Goal: Task Accomplishment & Management: Manage account settings

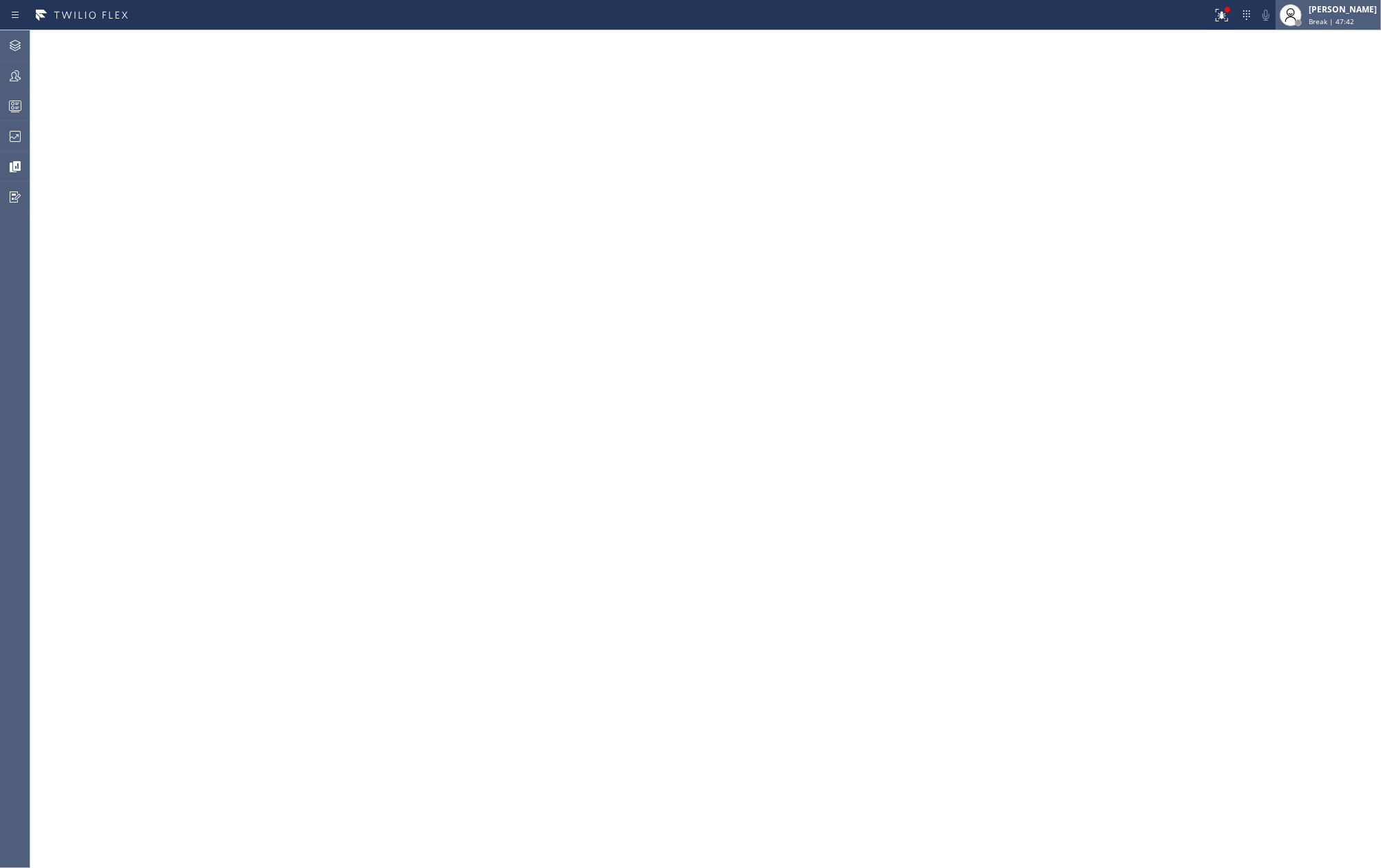
click at [1345, 14] on div "[PERSON_NAME]" at bounding box center [1342, 9] width 69 height 12
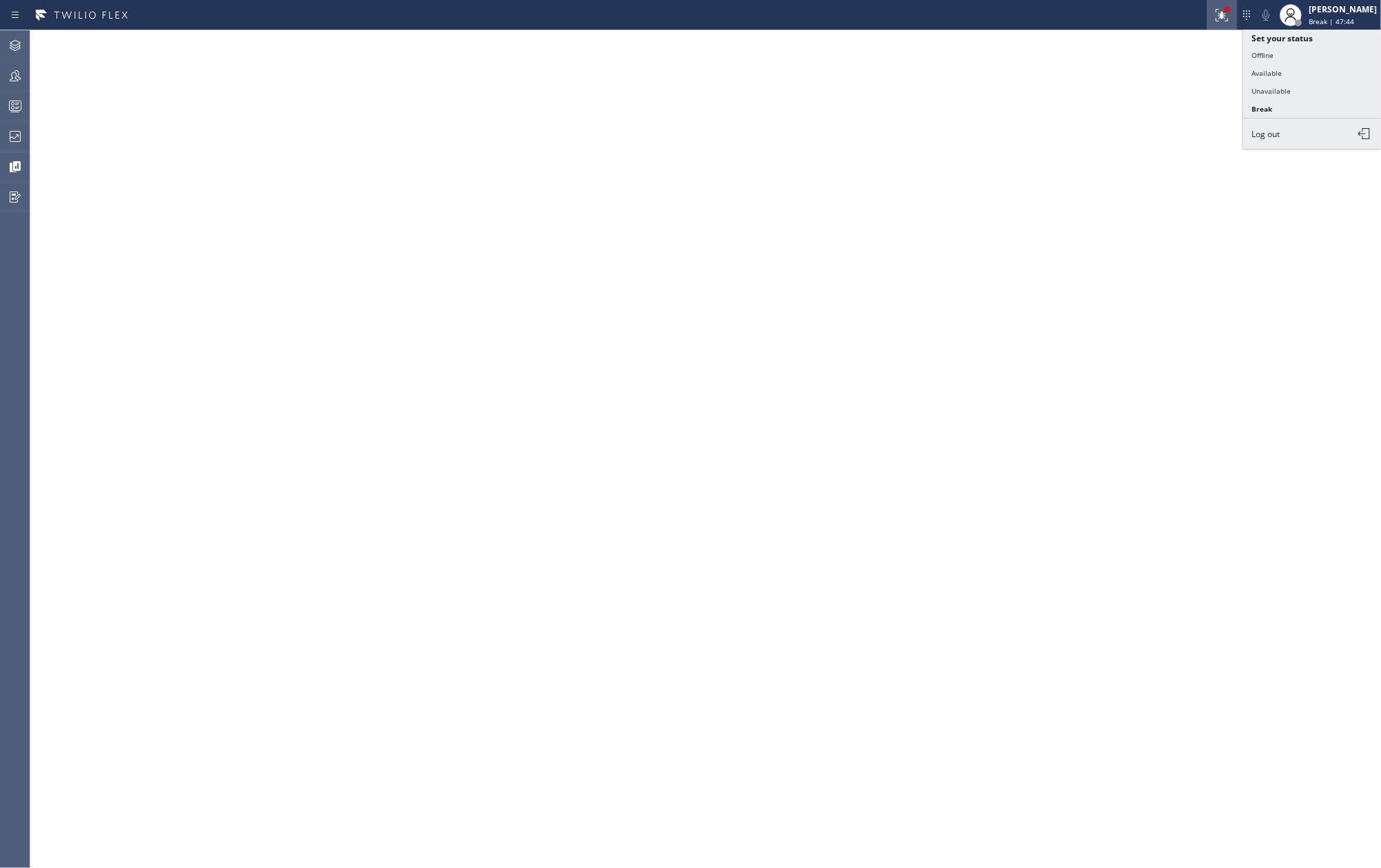
click at [1230, 14] on icon at bounding box center [1221, 15] width 17 height 17
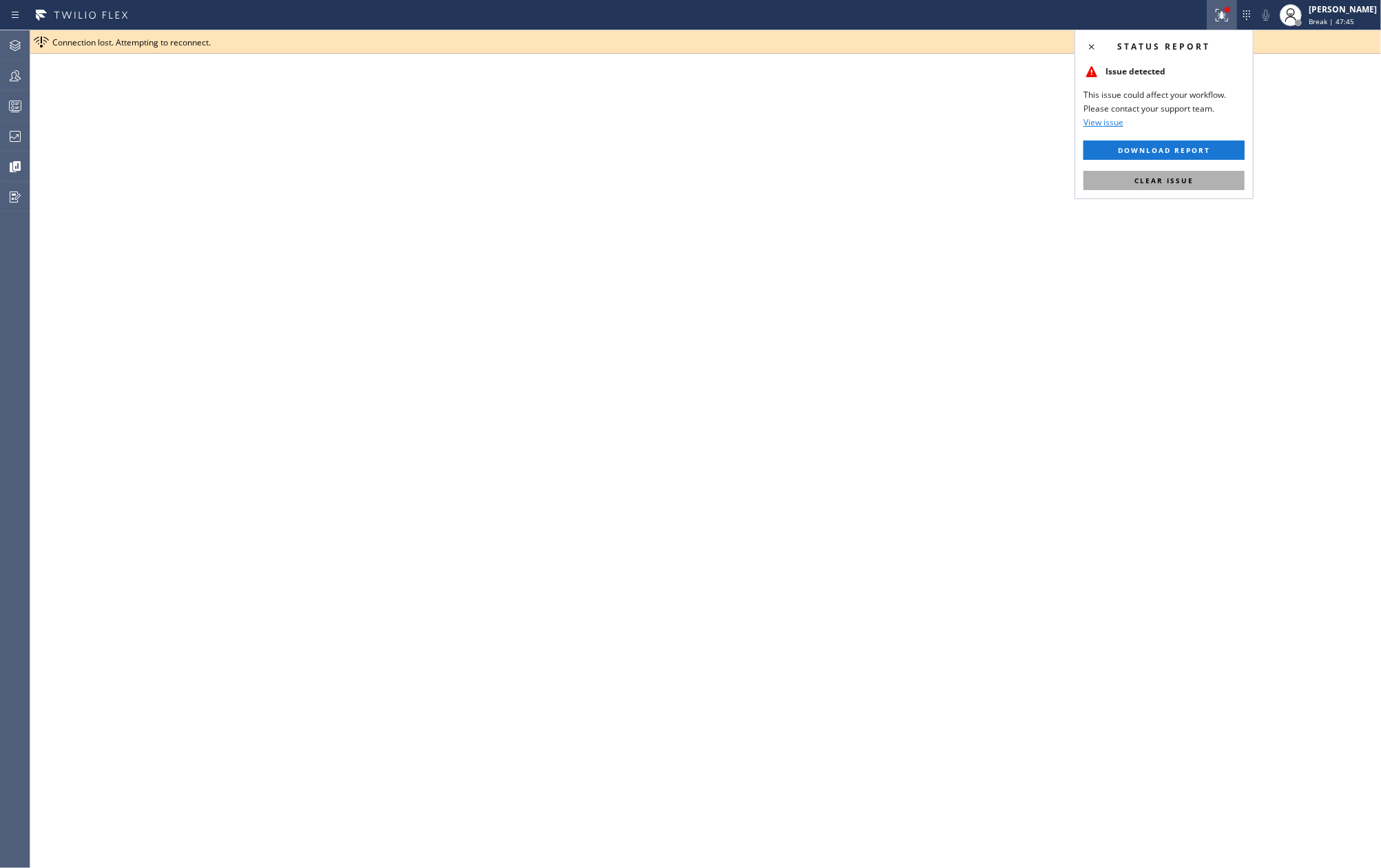
click at [1190, 176] on span "Clear issue" at bounding box center [1164, 181] width 60 height 10
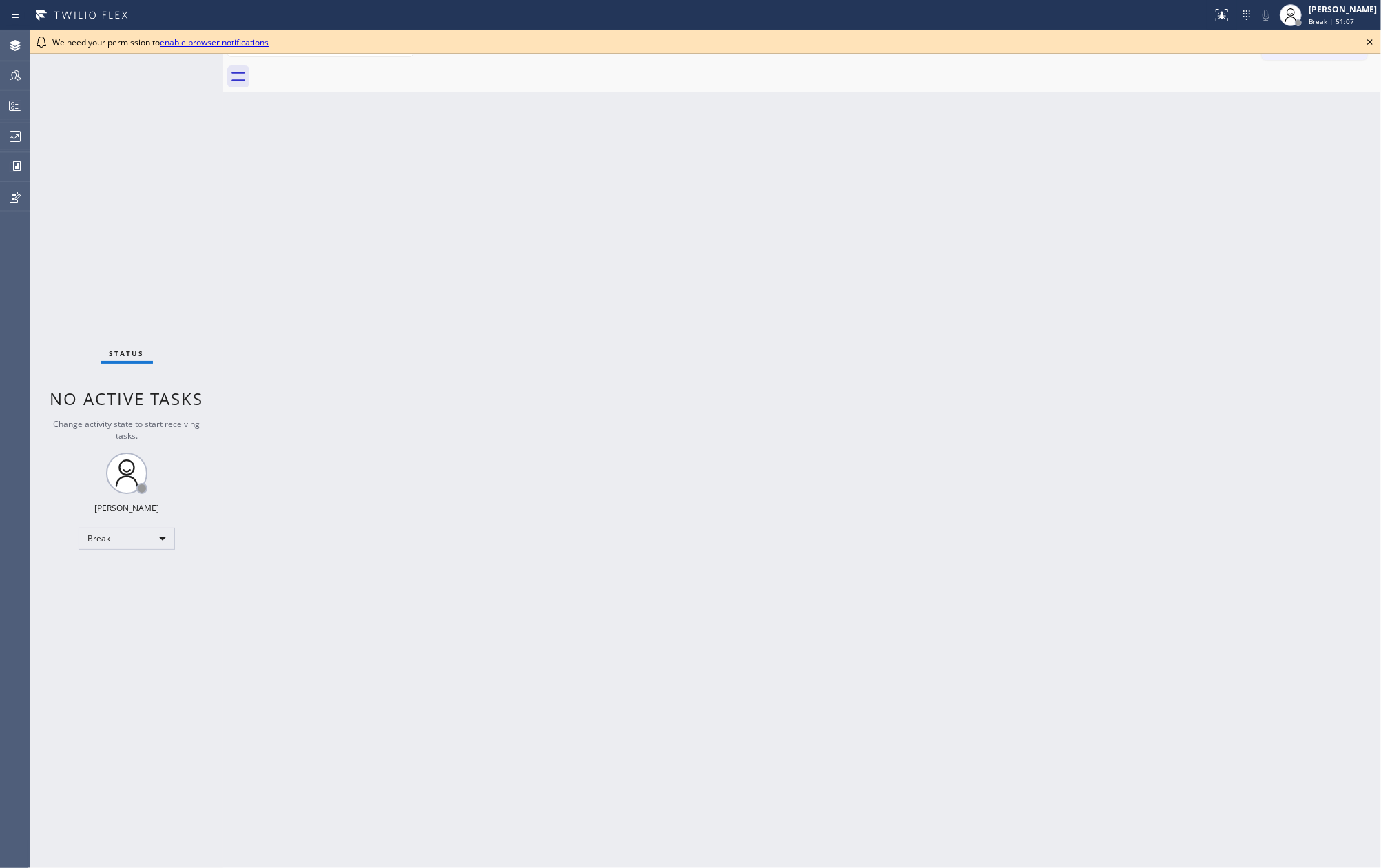
click at [672, 218] on div "Back to Dashboard Change Sender ID Customers Technicians Select a contact Outbo…" at bounding box center [801, 448] width 1157 height 837
click at [1369, 40] on icon at bounding box center [1369, 42] width 17 height 17
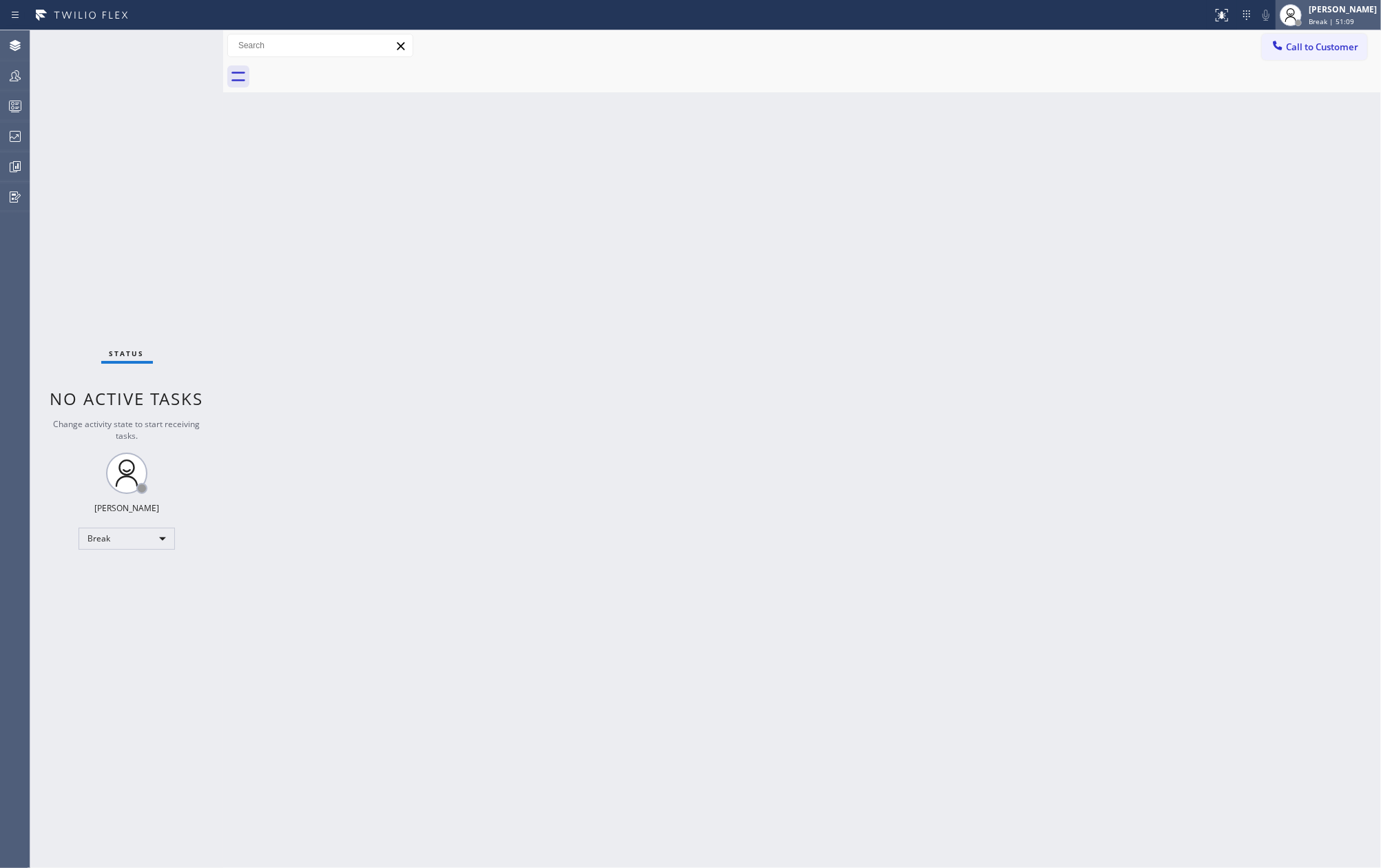
click at [1354, 21] on span "Break | 51:09" at bounding box center [1331, 22] width 46 height 10
click at [1304, 88] on button "Unavailable" at bounding box center [1311, 90] width 138 height 18
click at [24, 76] on div at bounding box center [15, 76] width 30 height 17
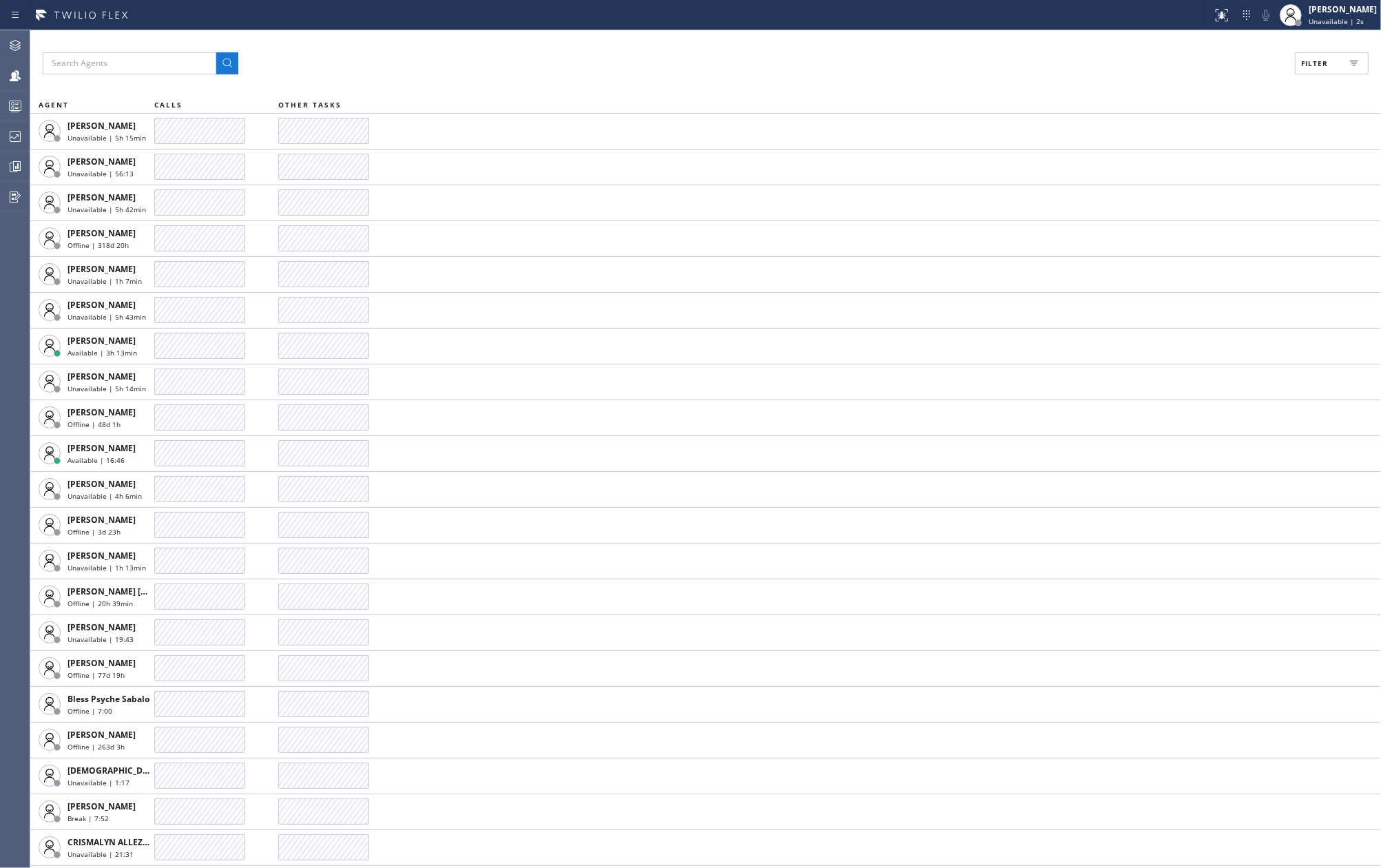
click at [1309, 70] on button "Filter" at bounding box center [1331, 64] width 74 height 22
click at [1179, 164] on input "Available" at bounding box center [1180, 162] width 17 height 17
checkbox input "true"
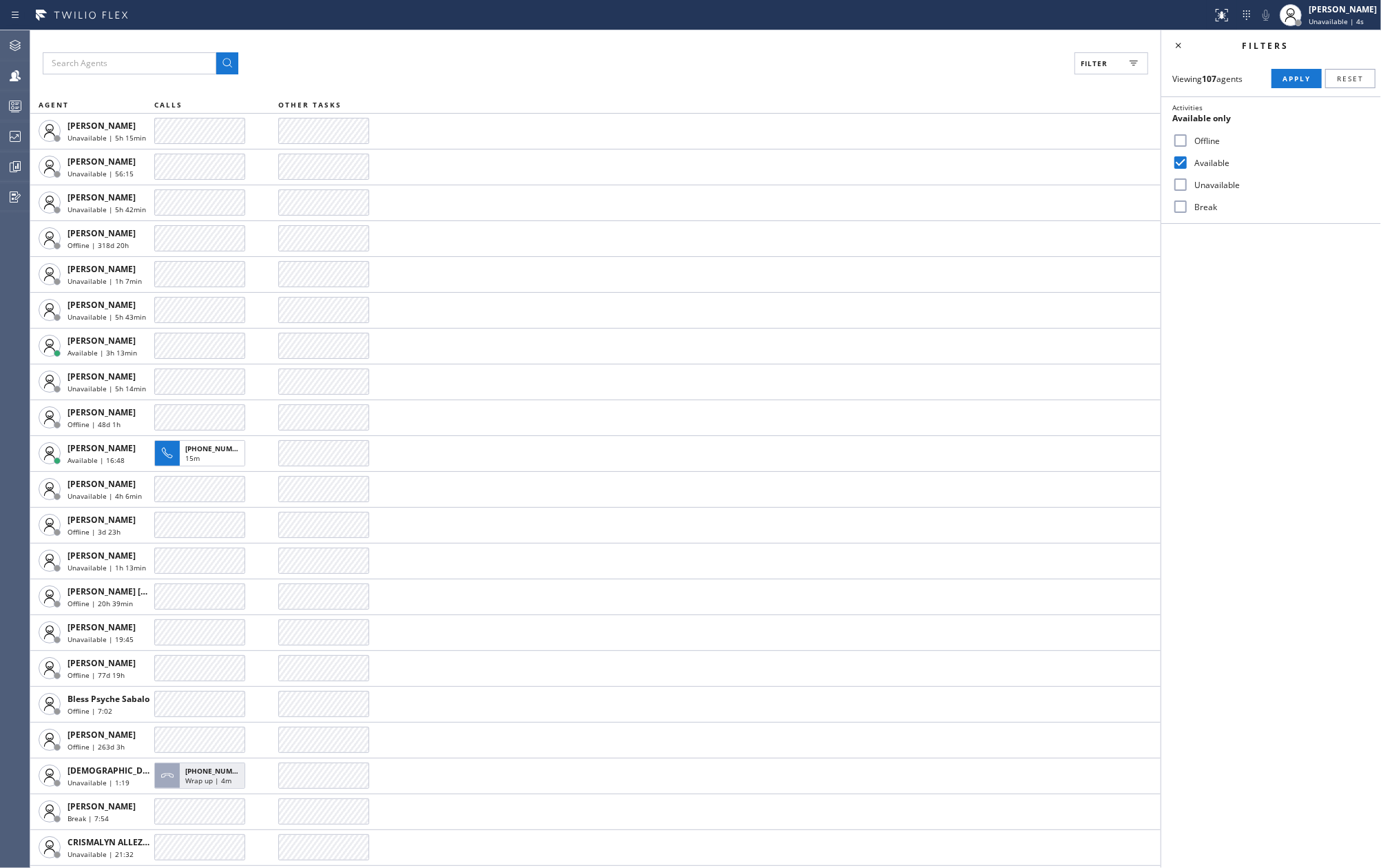
click at [1184, 205] on input "Break" at bounding box center [1180, 206] width 17 height 17
checkbox input "true"
click at [1305, 75] on span "Apply" at bounding box center [1296, 79] width 28 height 10
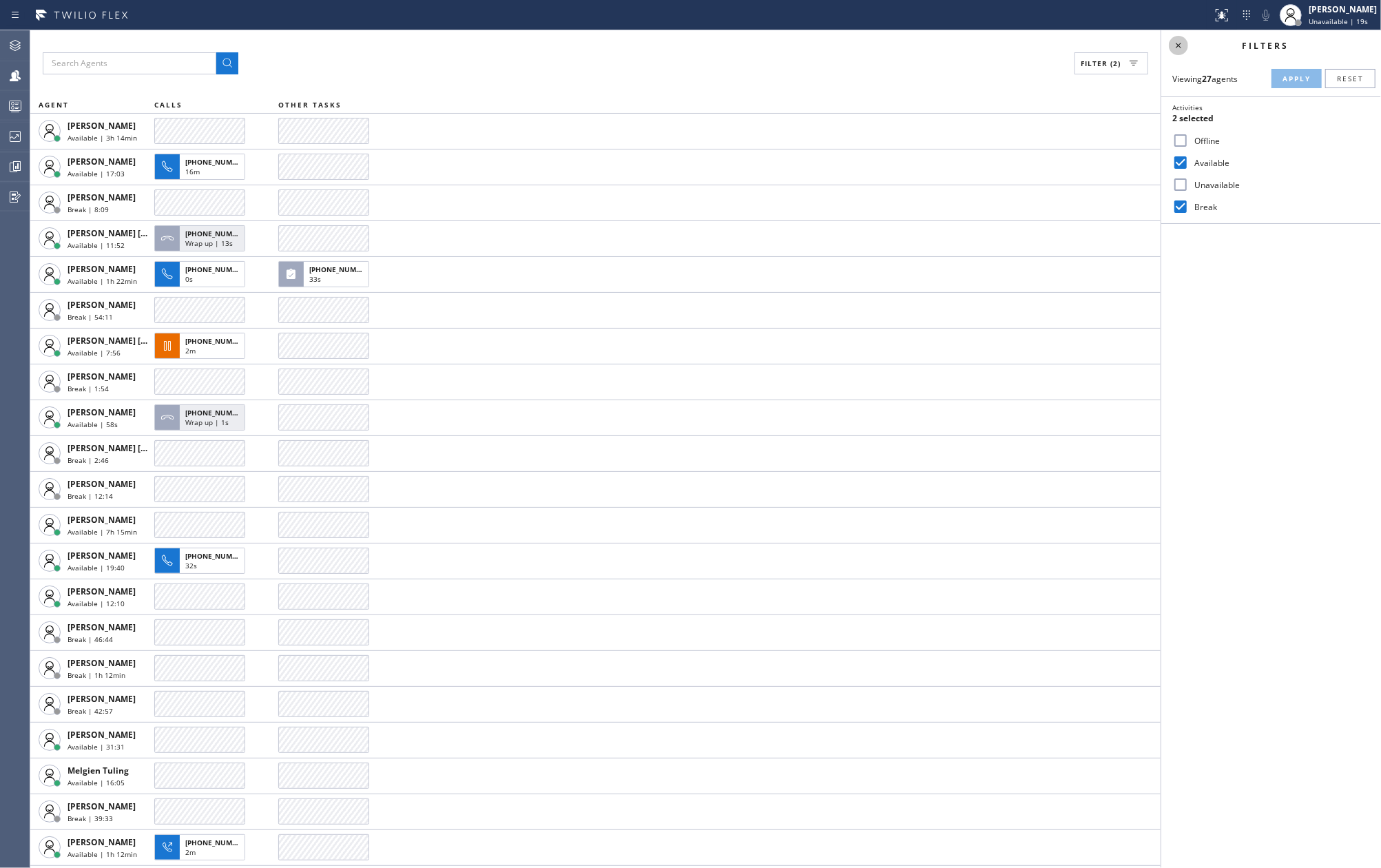
click at [1179, 43] on icon at bounding box center [1178, 45] width 17 height 17
click at [18, 105] on icon at bounding box center [15, 105] width 17 height 17
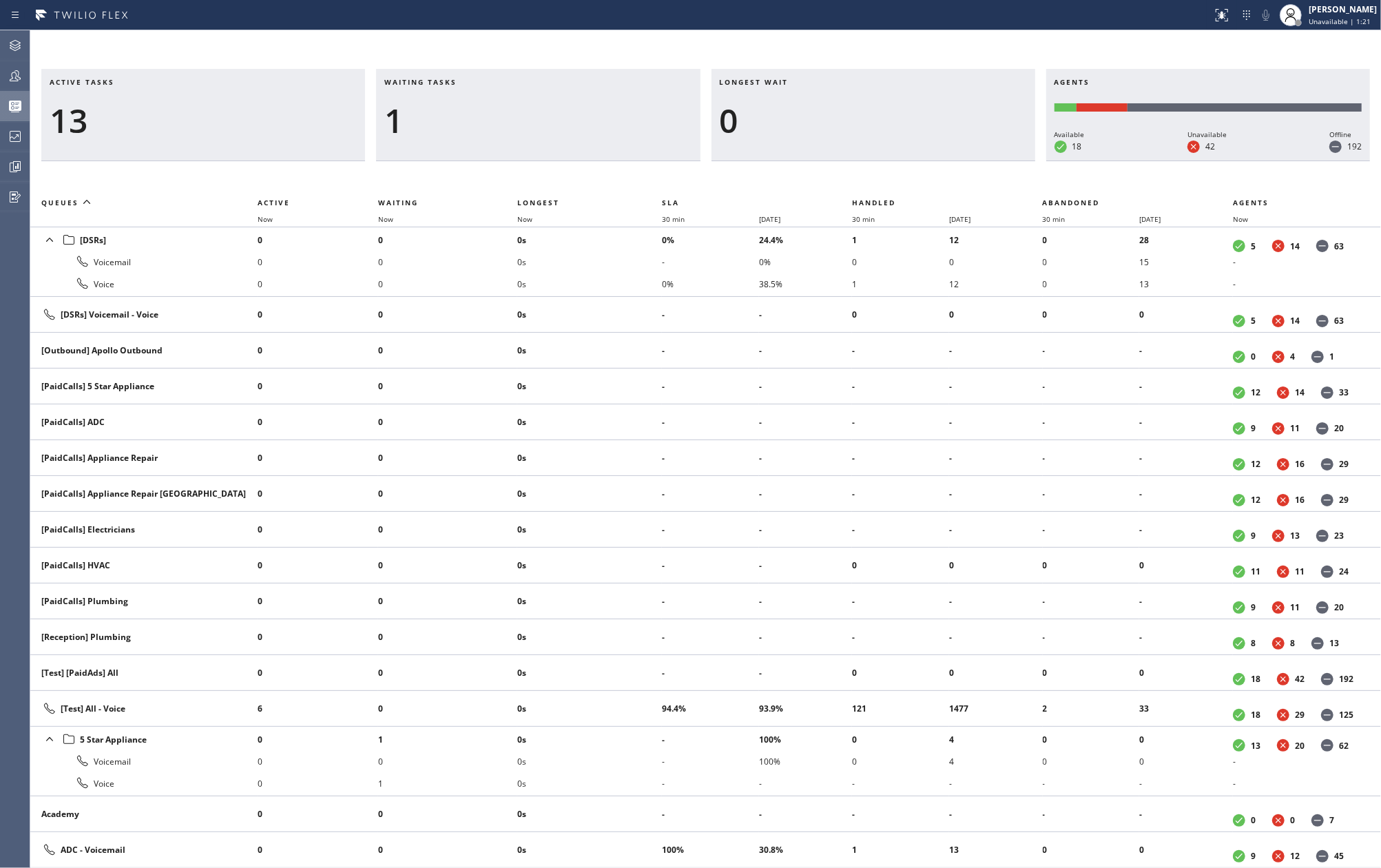
click at [860, 53] on div "Active tasks 13 Waiting tasks 1 Longest wait 0 Agents Available 18 Unavailable …" at bounding box center [705, 448] width 1350 height 837
drag, startPoint x: 877, startPoint y: 64, endPoint x: 1045, endPoint y: 79, distance: 168.7
click at [877, 64] on div "Active tasks 19 Waiting tasks 3 Longest wait 11s [Test] All Agents Available 18…" at bounding box center [705, 448] width 1350 height 837
click at [10, 160] on icon at bounding box center [15, 166] width 17 height 17
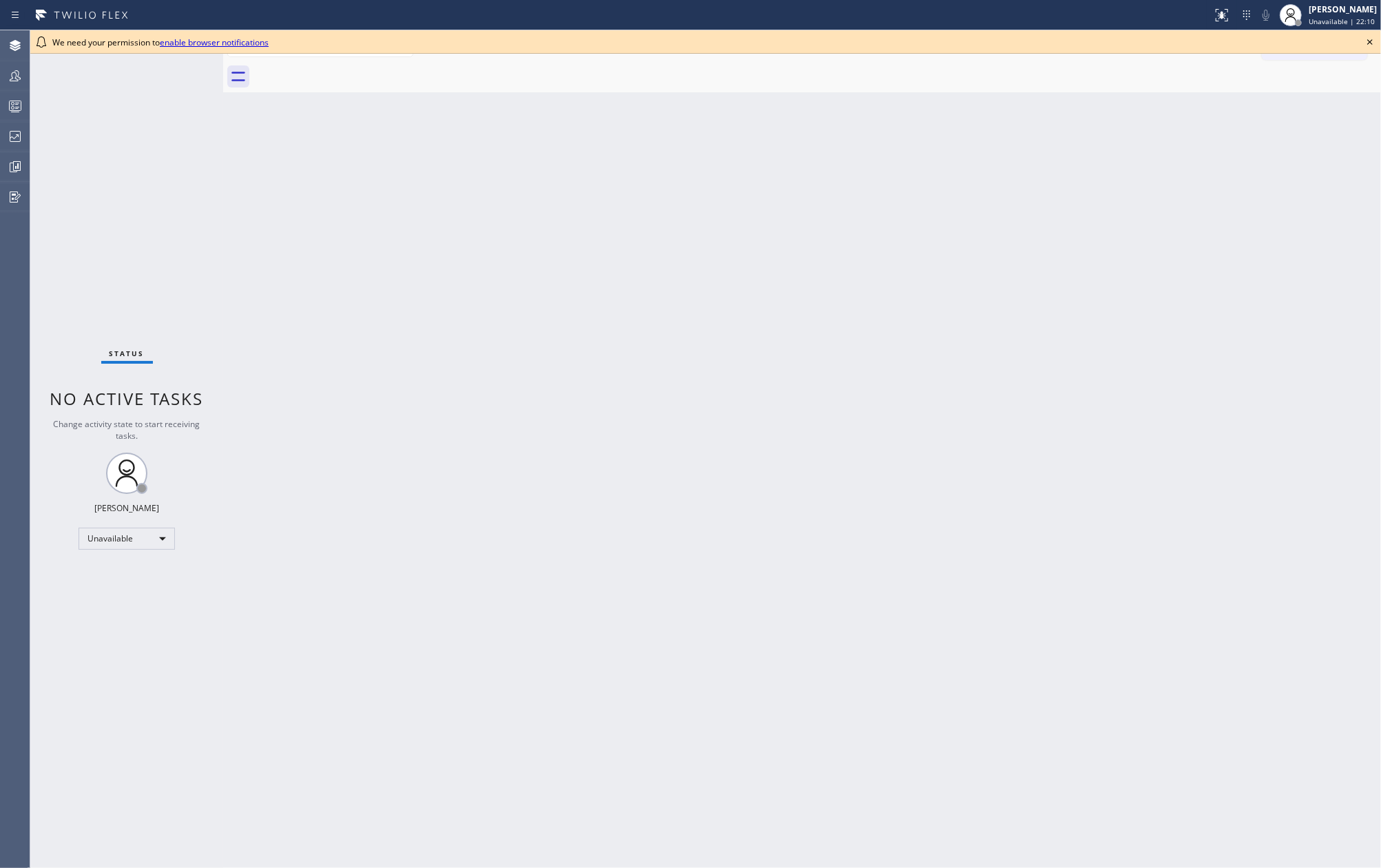
click at [1370, 42] on icon at bounding box center [1369, 42] width 17 height 17
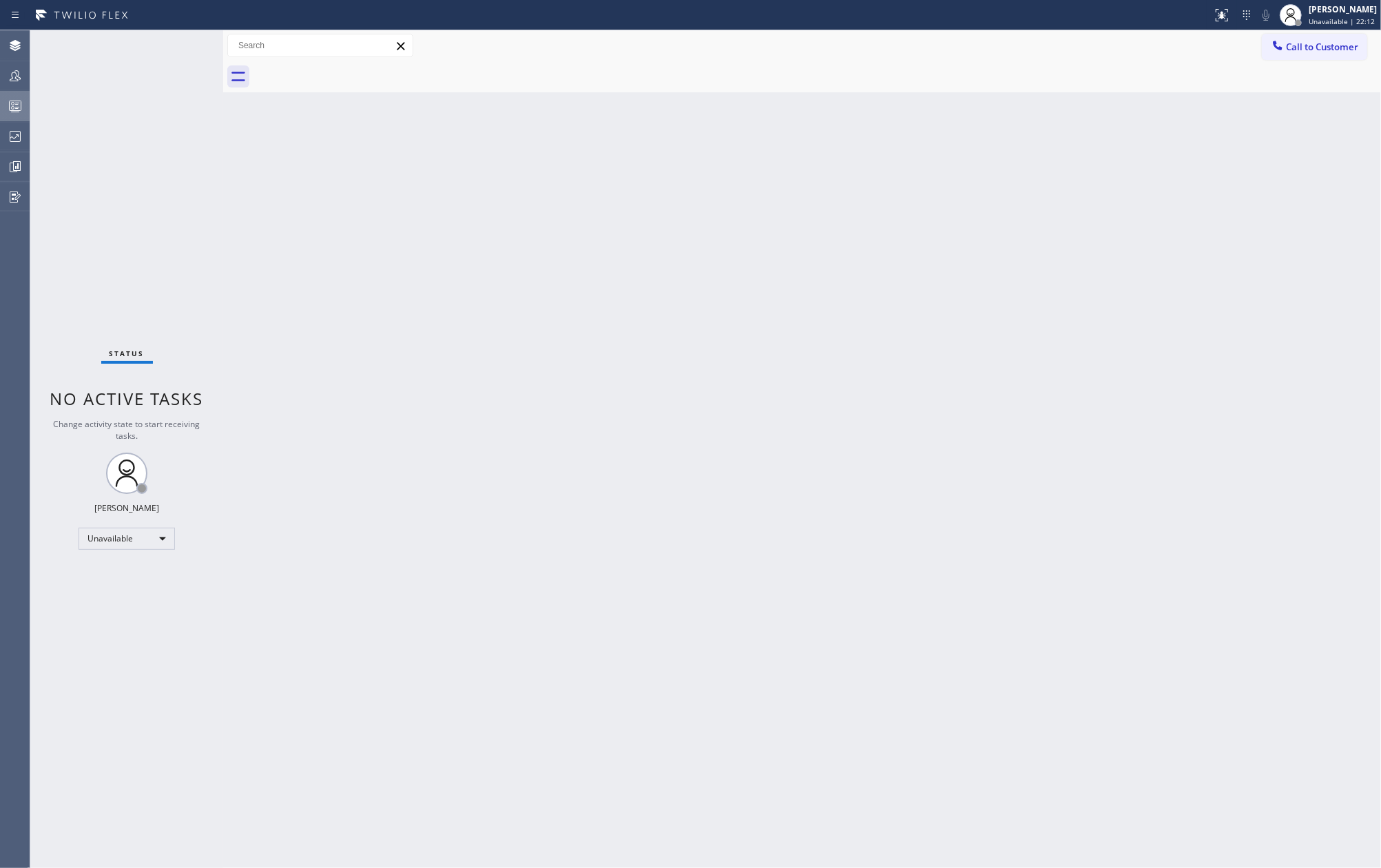
click at [11, 111] on icon at bounding box center [15, 105] width 17 height 17
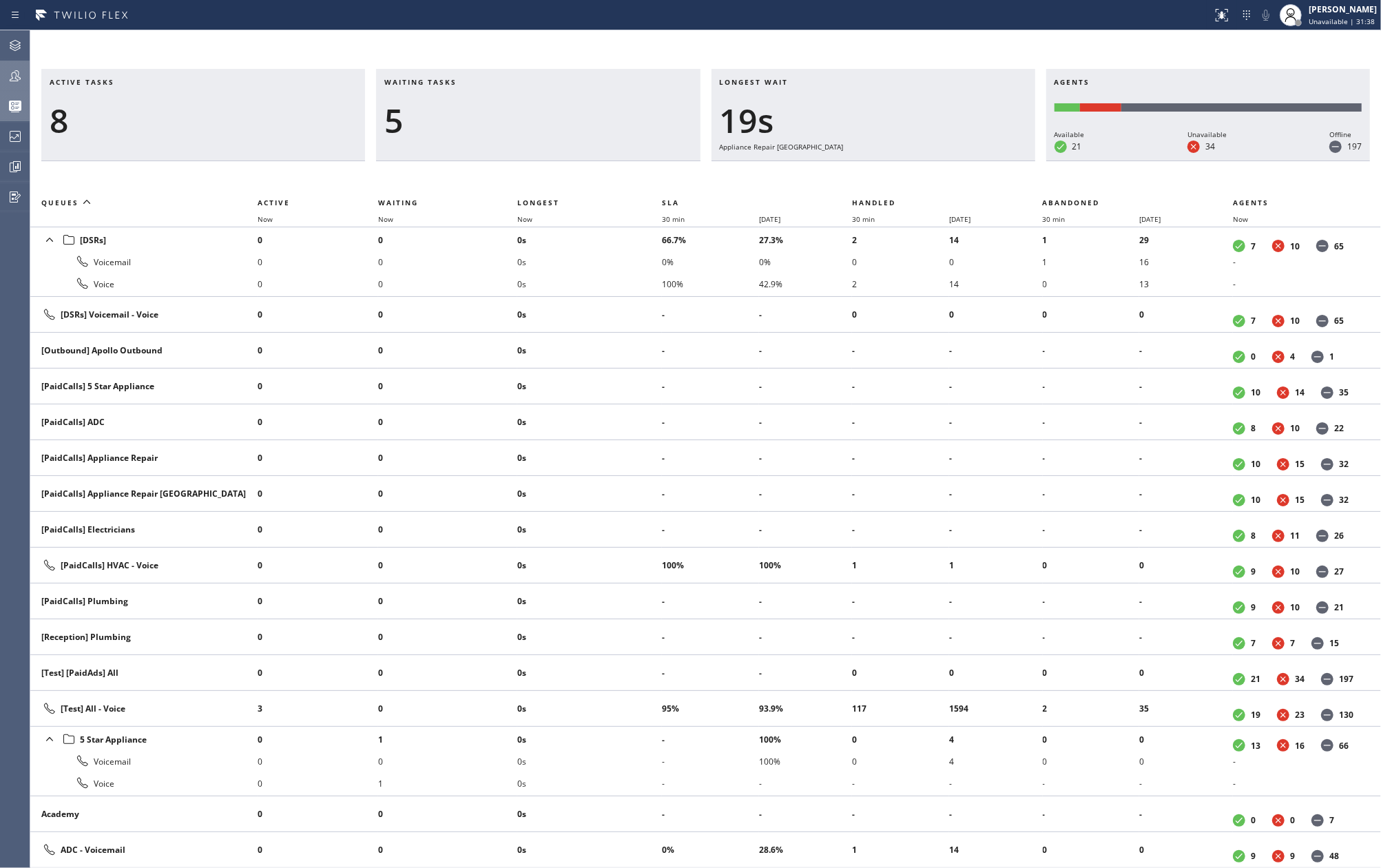
click at [12, 80] on icon at bounding box center [15, 76] width 17 height 17
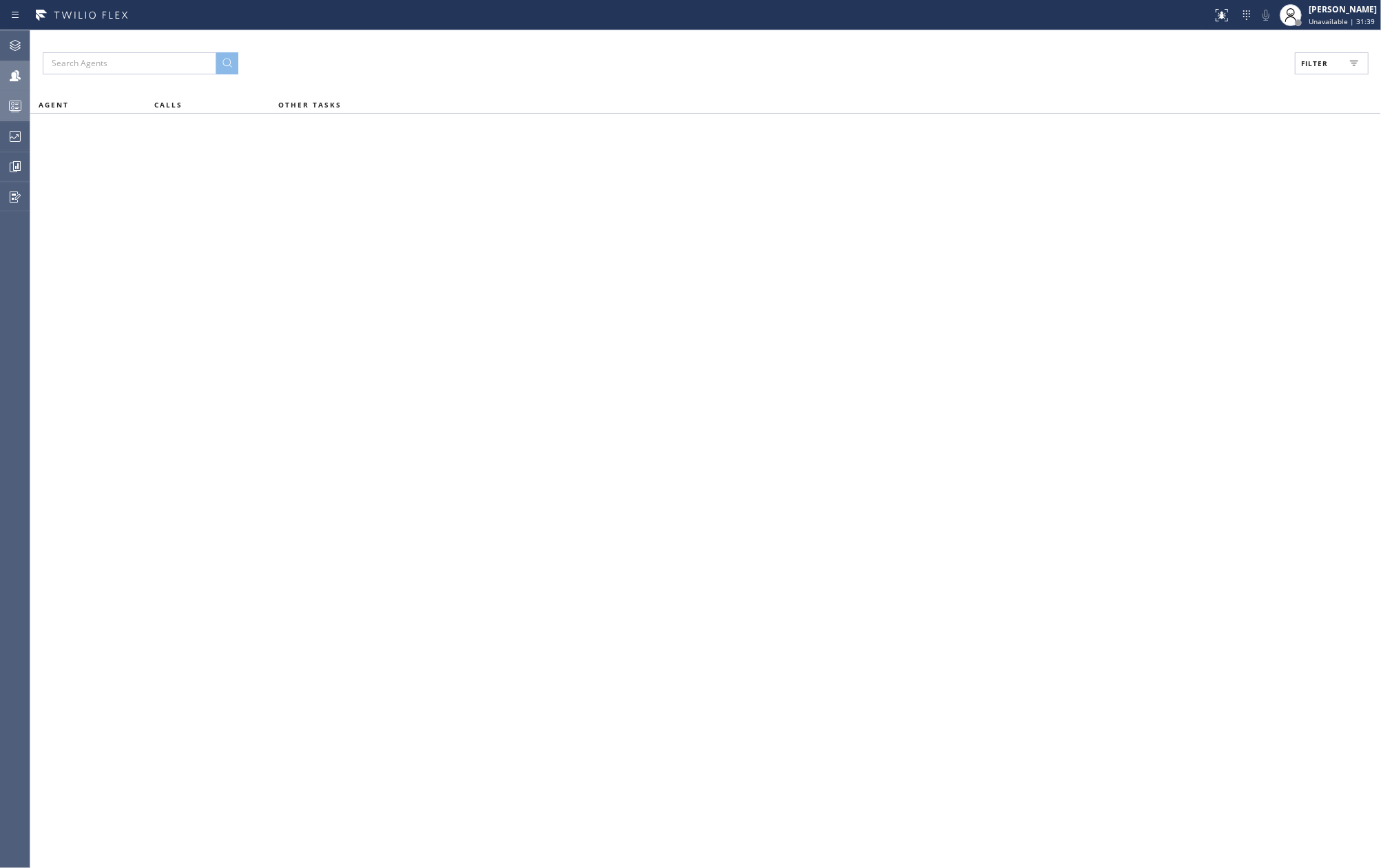
click at [1337, 65] on button "Filter" at bounding box center [1331, 64] width 74 height 22
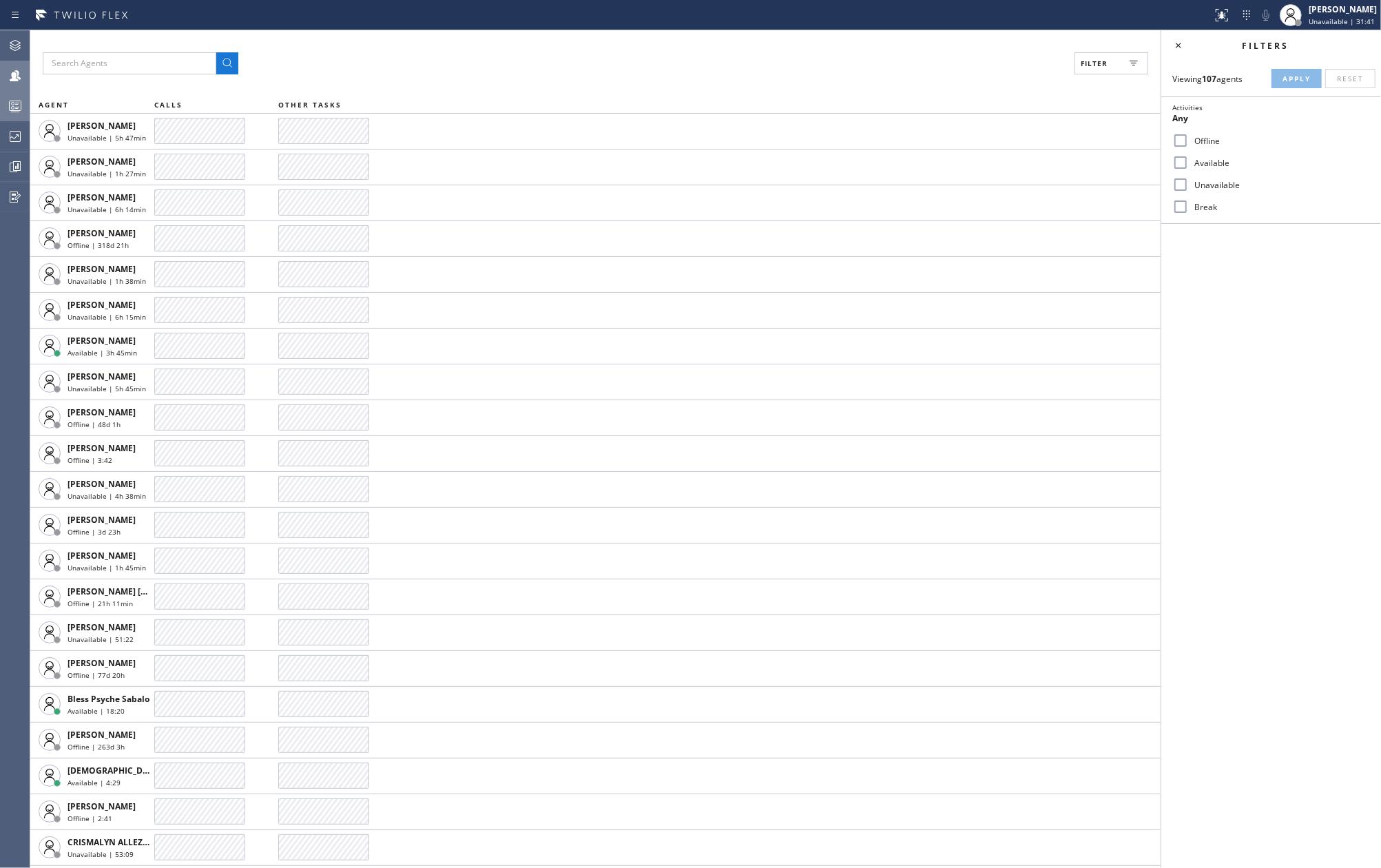
click at [1184, 157] on input "Available" at bounding box center [1180, 162] width 17 height 17
checkbox input "true"
click at [1180, 204] on input "Break" at bounding box center [1180, 206] width 17 height 17
checkbox input "true"
click at [1282, 84] on button "Apply" at bounding box center [1295, 78] width 51 height 19
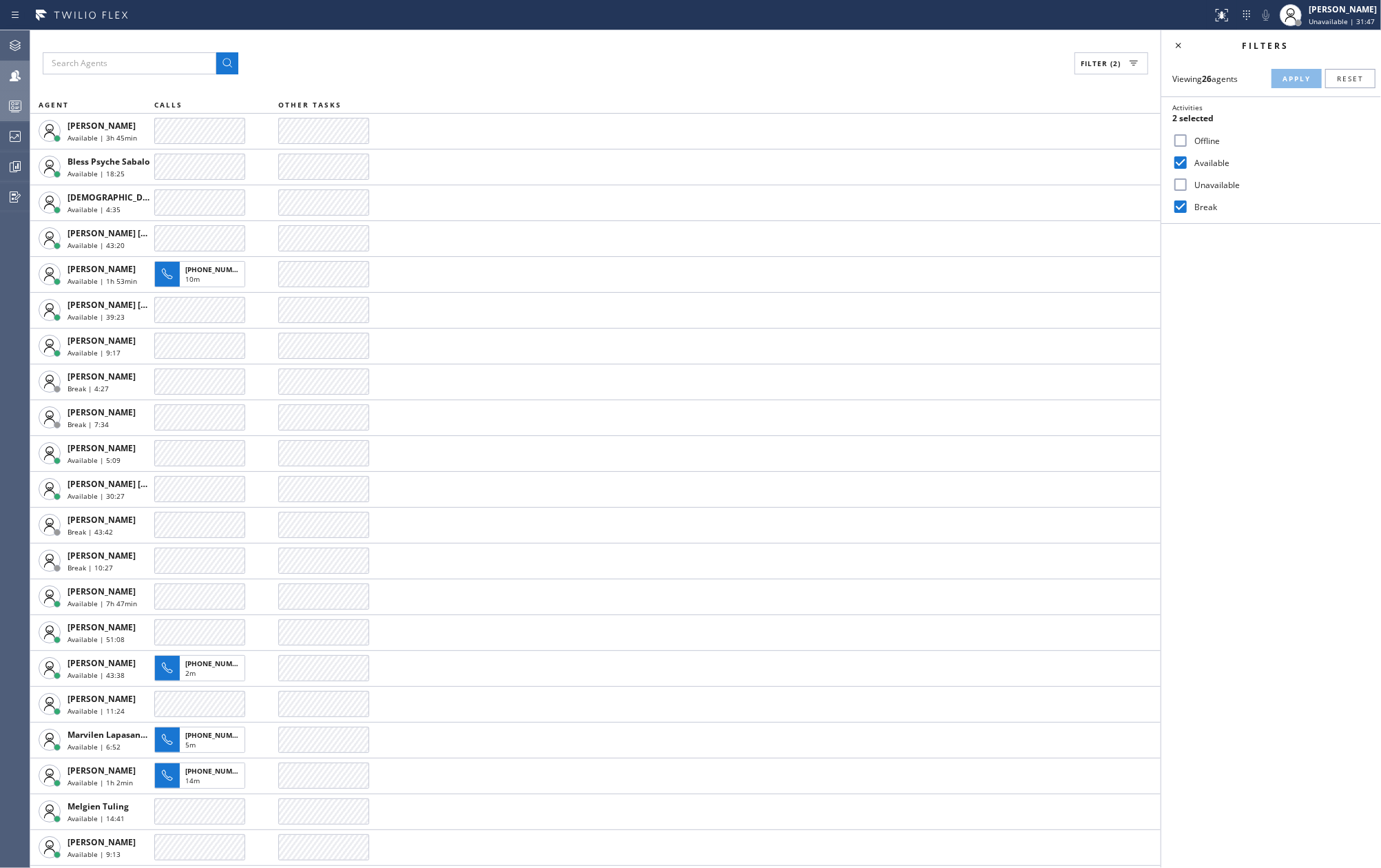
click at [596, 86] on div "Filter (2) AGENT CALLS OTHER TASKS Amir Asamov Available | 3h 45min Bless Psych…" at bounding box center [595, 448] width 1130 height 837
click at [14, 106] on circle at bounding box center [13, 107] width 3 height 3
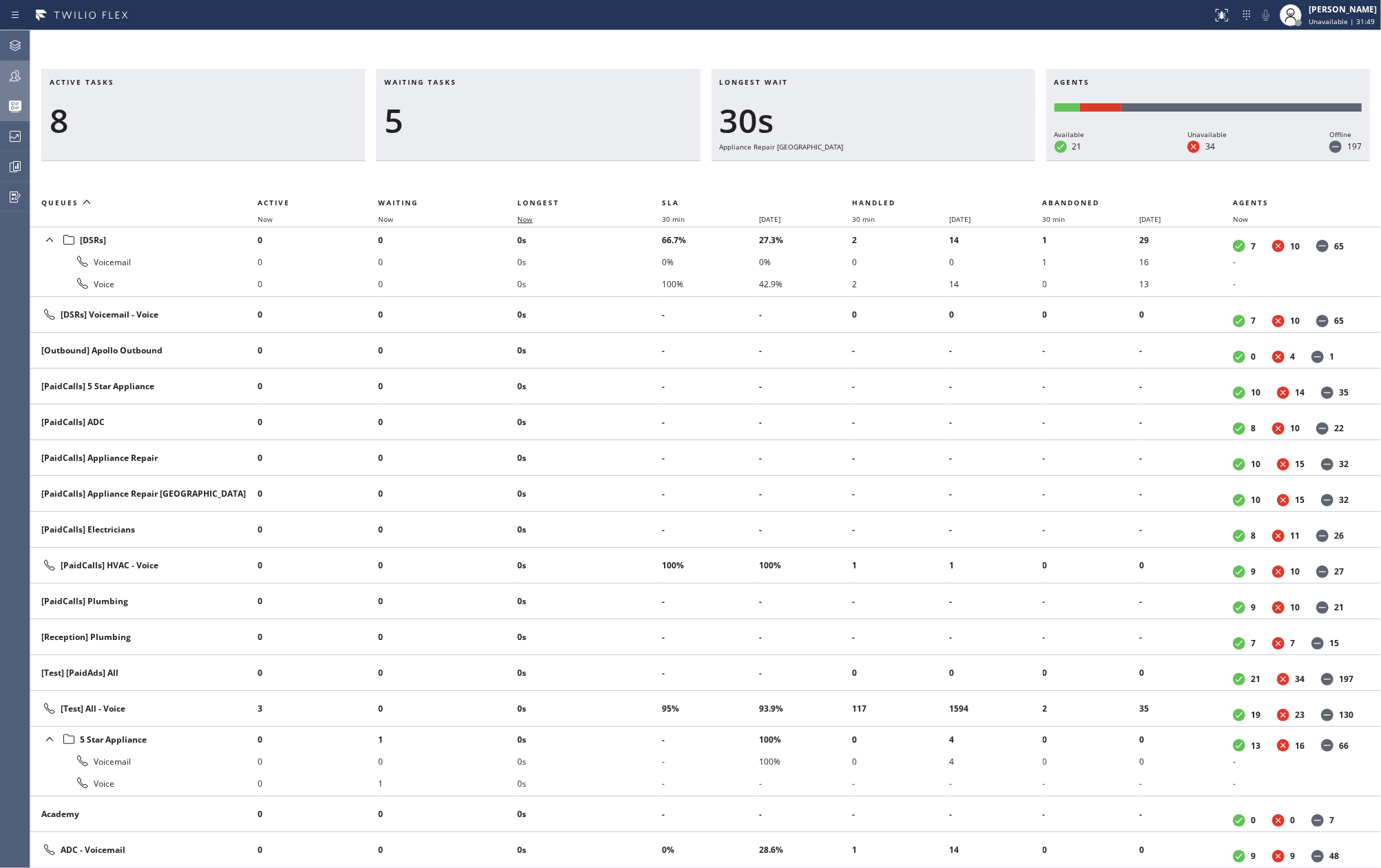
click at [519, 219] on span "Now" at bounding box center [524, 219] width 15 height 10
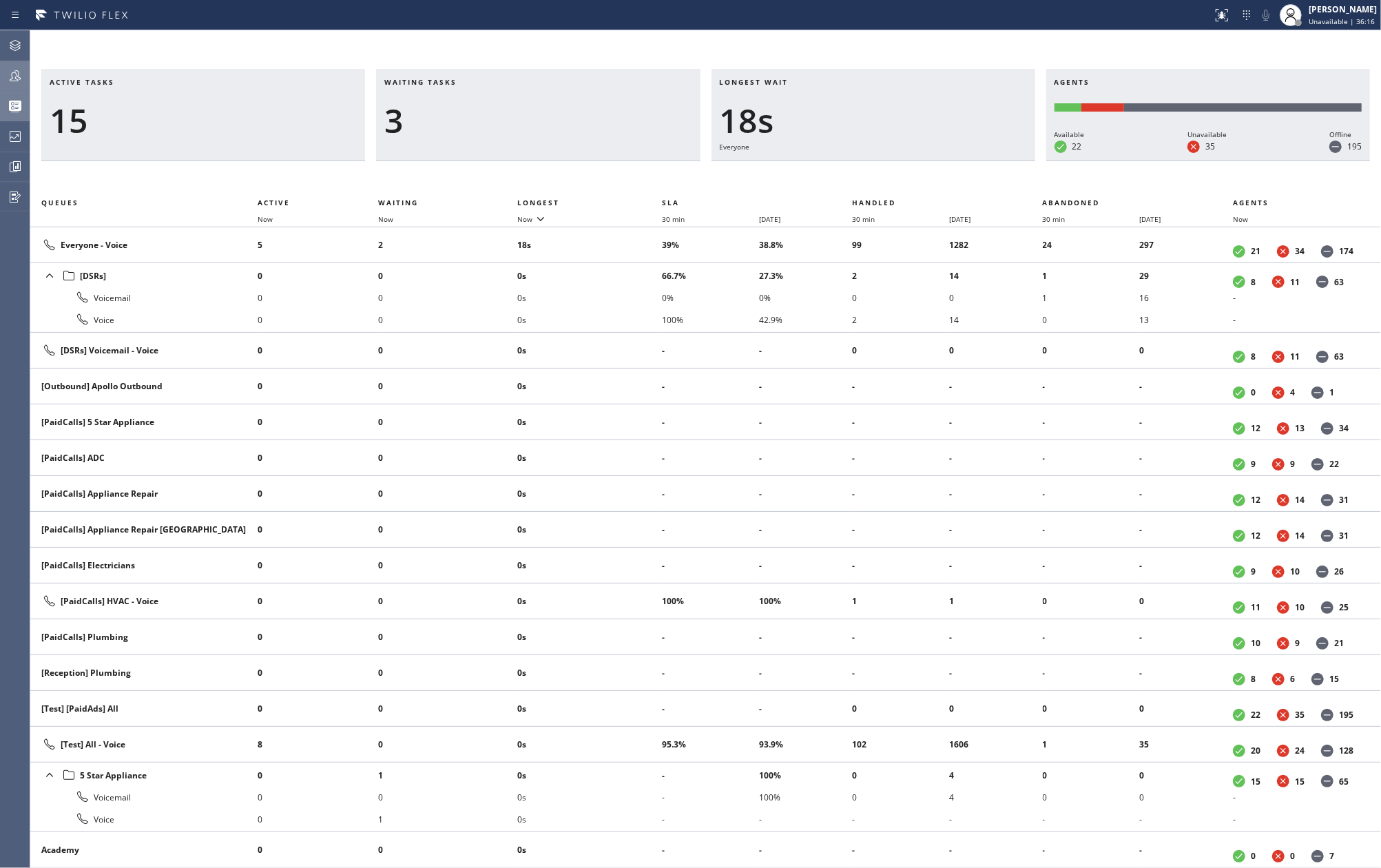
click at [651, 47] on div "Active tasks 15 Waiting tasks 3 Longest wait 18s Everyone Agents Available 22 U…" at bounding box center [705, 448] width 1350 height 837
click at [629, 44] on div "Active tasks 14 Waiting tasks 5 Longest wait 58s [DSRs] Agents Available 22 Una…" at bounding box center [705, 448] width 1350 height 837
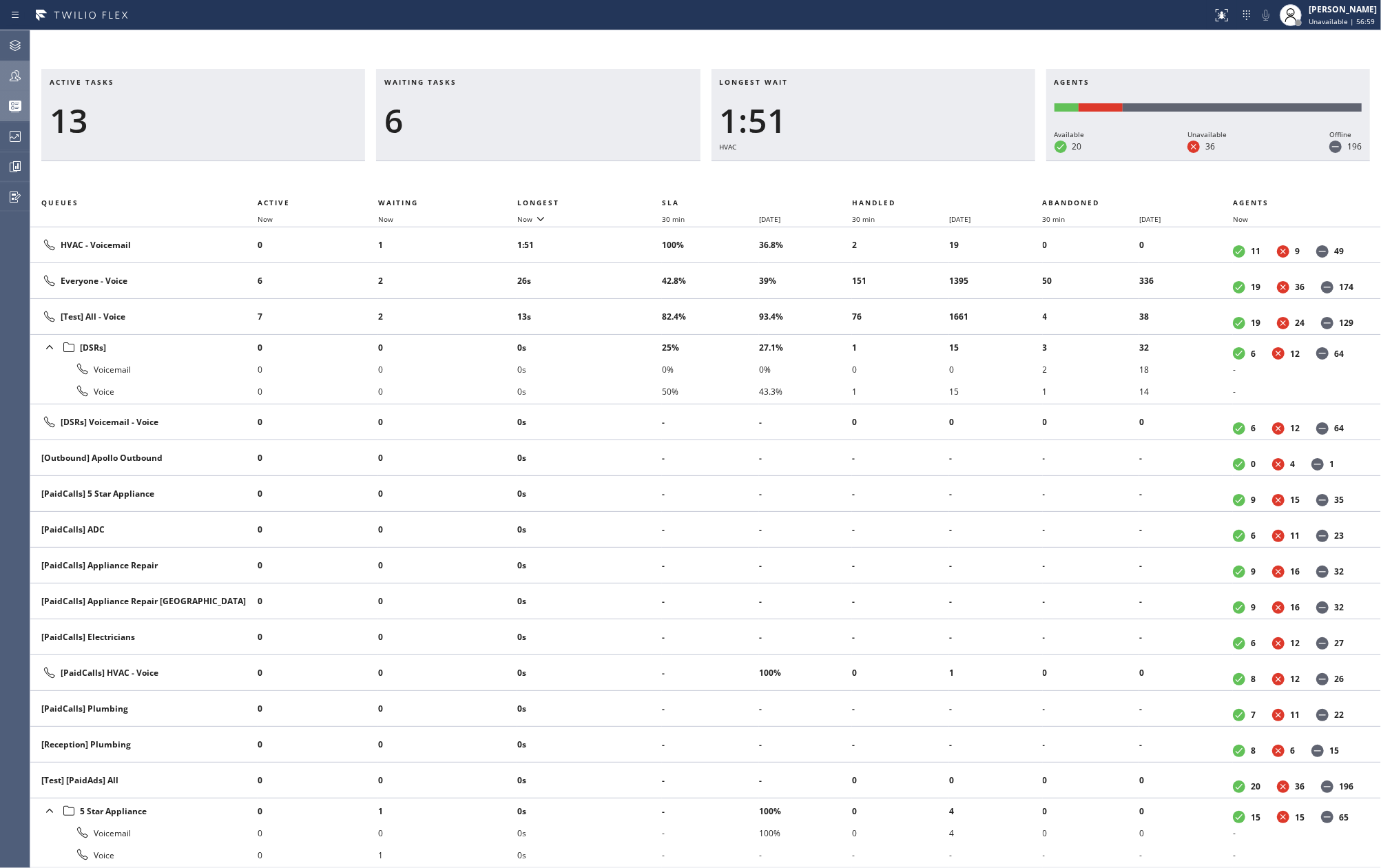
click at [559, 67] on div "Active tasks 13 Waiting tasks 6 Longest wait 1:51 HVAC Agents Available 20 Unav…" at bounding box center [705, 448] width 1350 height 837
click at [10, 64] on div at bounding box center [15, 76] width 30 height 28
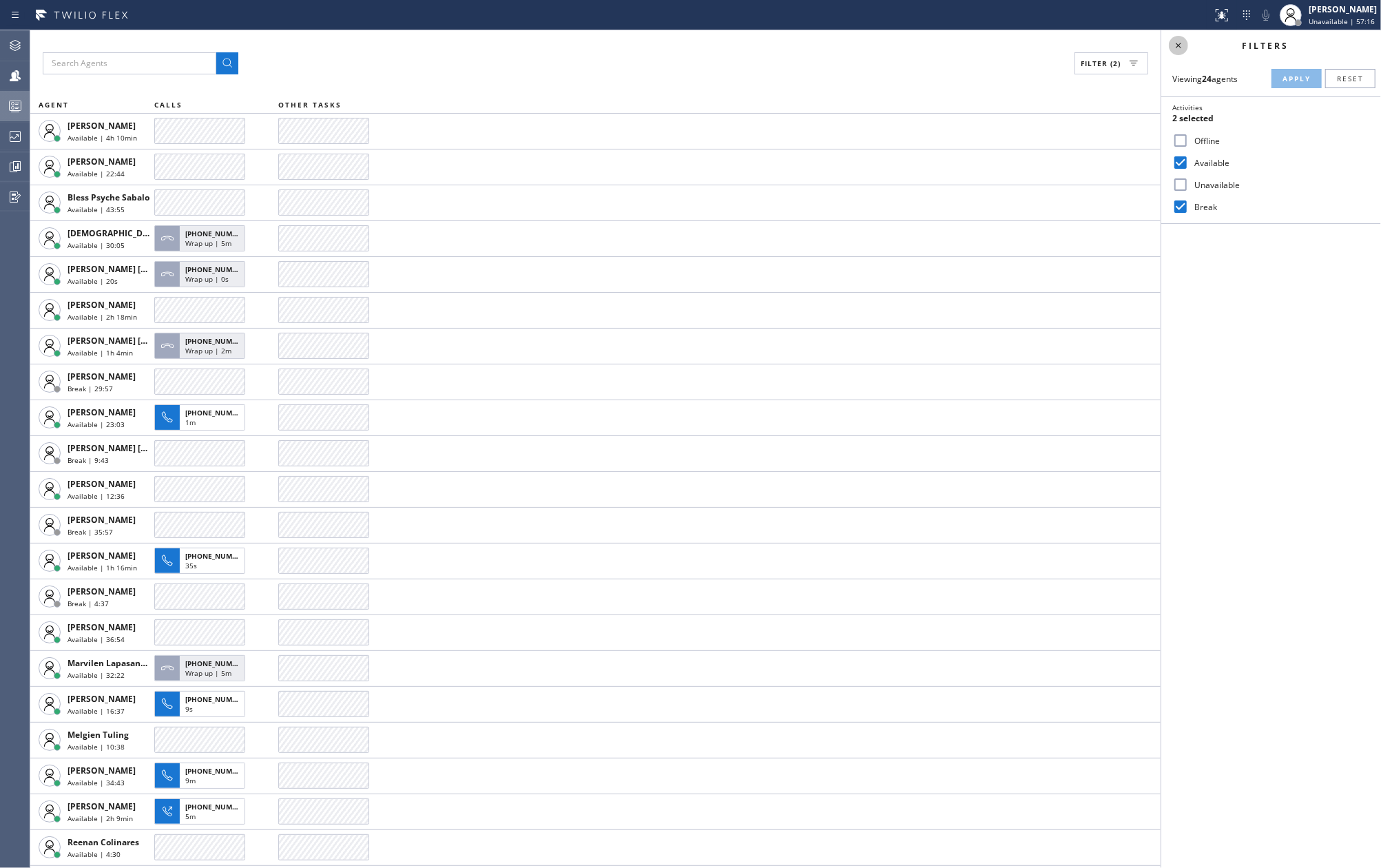
click at [1176, 48] on icon at bounding box center [1178, 45] width 17 height 17
click at [21, 106] on rect at bounding box center [16, 106] width 12 height 10
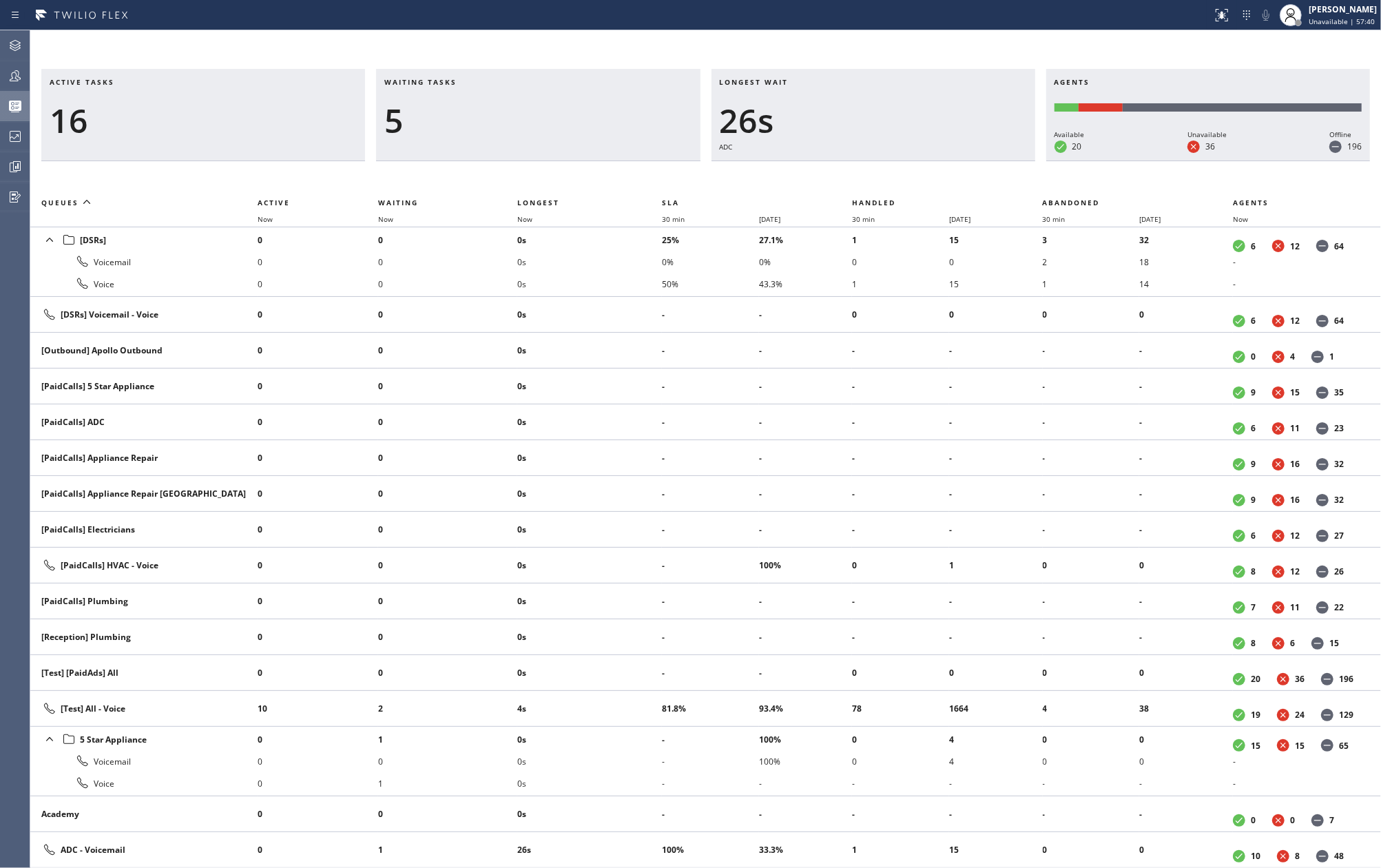
click at [571, 44] on div "Active tasks 16 Waiting tasks 5 Longest wait 26s ADC Agents Available 20 Unavai…" at bounding box center [705, 448] width 1350 height 837
click at [521, 221] on span "Now" at bounding box center [524, 219] width 15 height 10
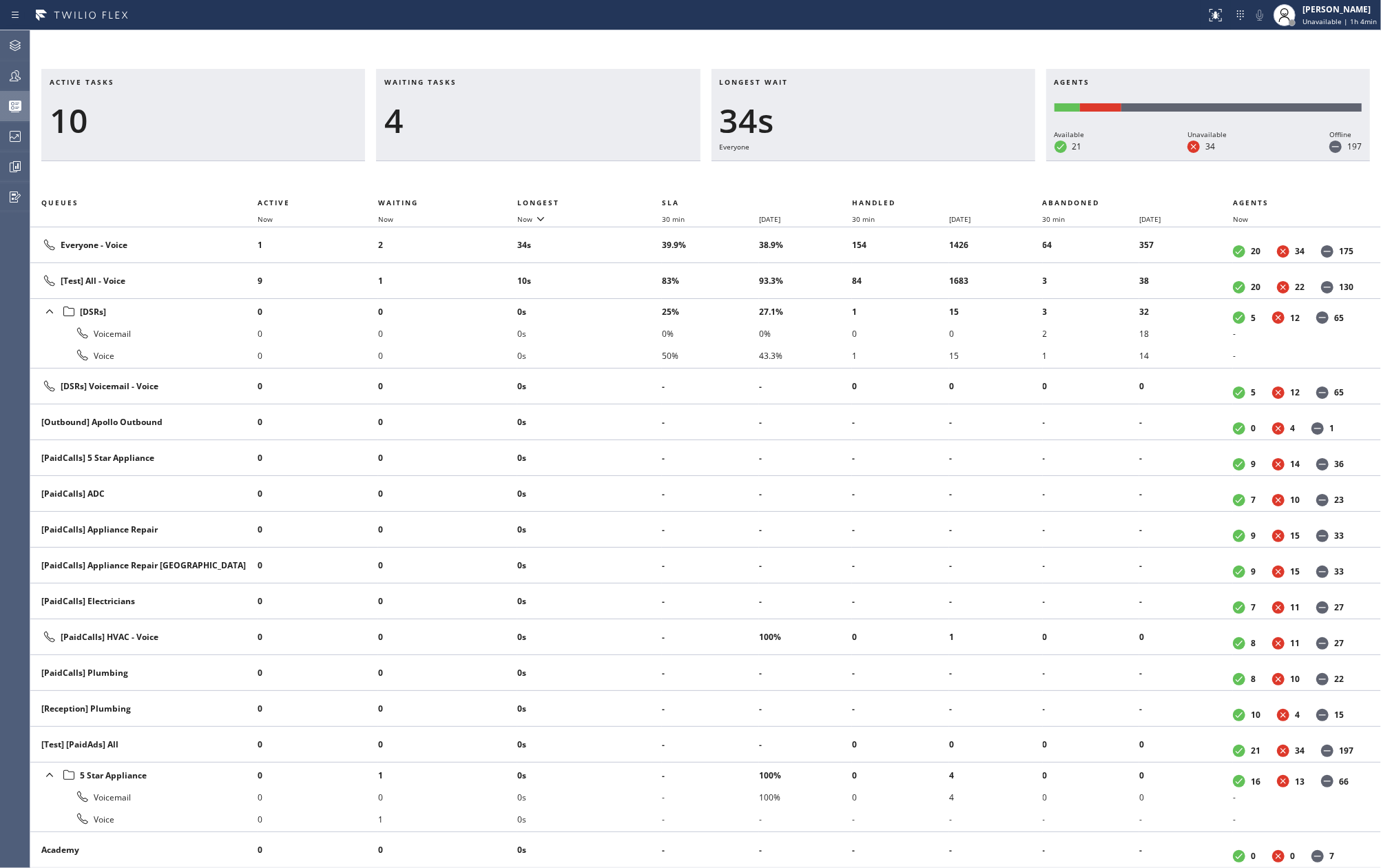
click at [12, 73] on icon at bounding box center [15, 76] width 17 height 17
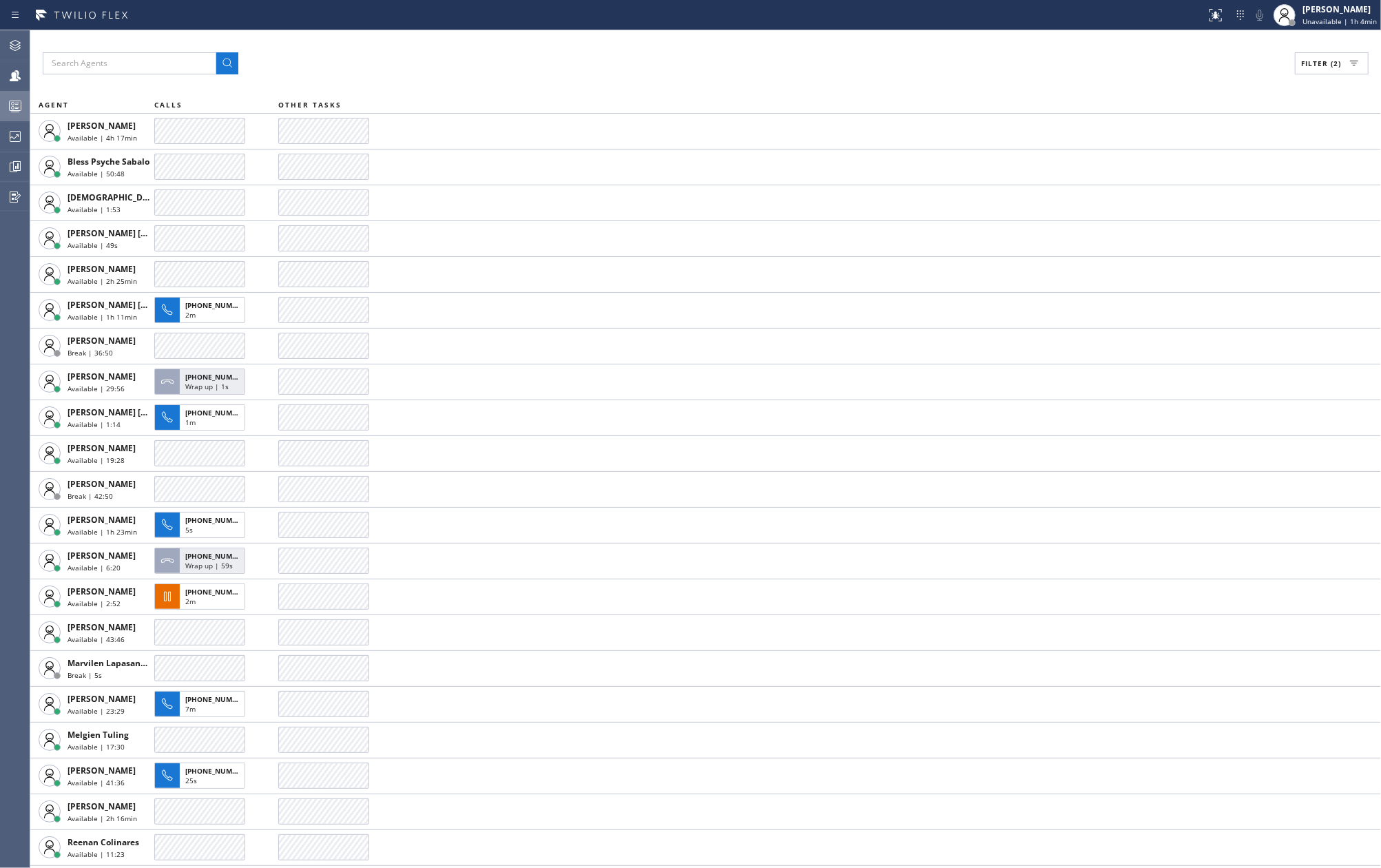
click at [15, 103] on icon at bounding box center [15, 105] width 17 height 17
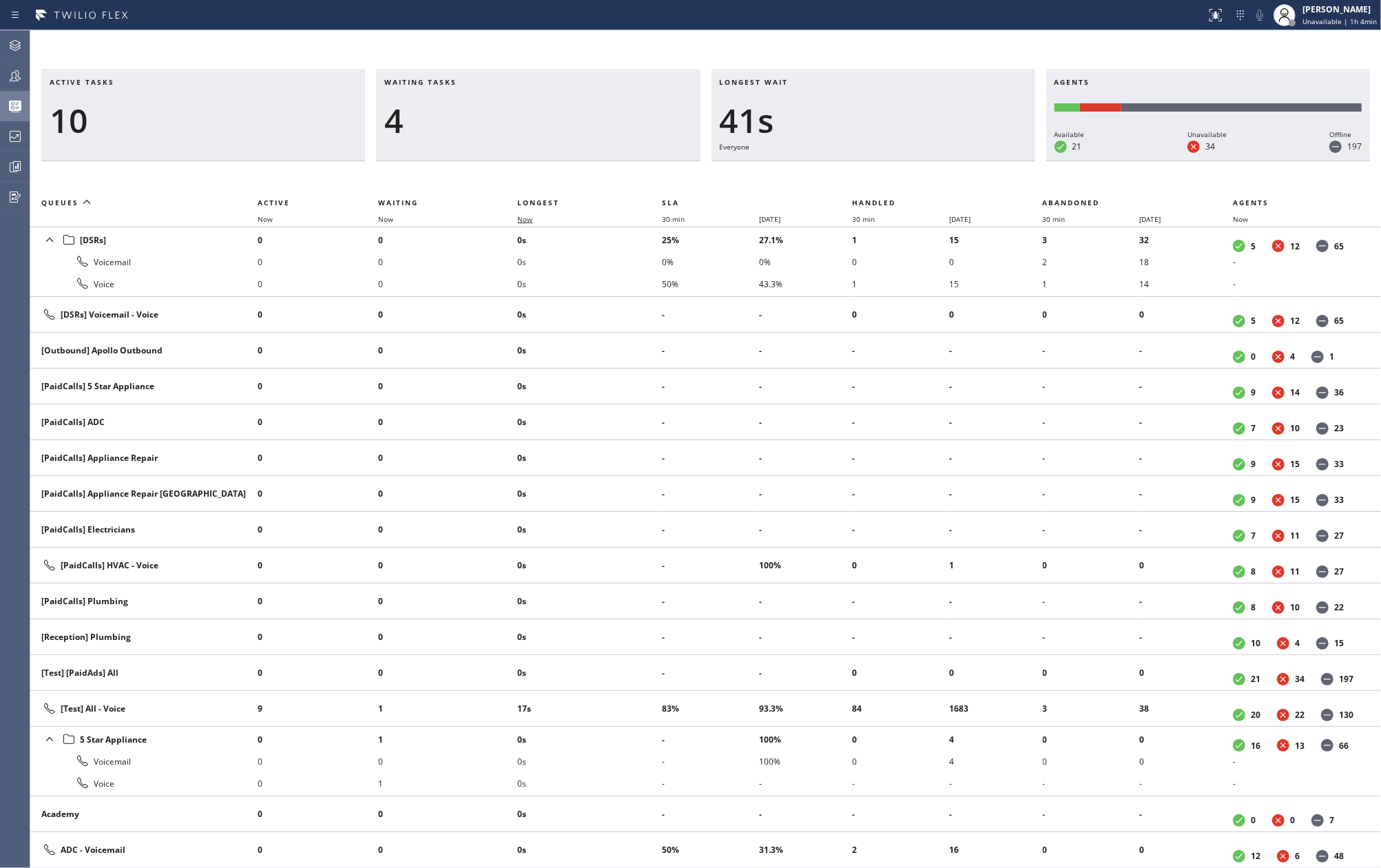
click at [532, 215] on span "Now" at bounding box center [524, 219] width 15 height 10
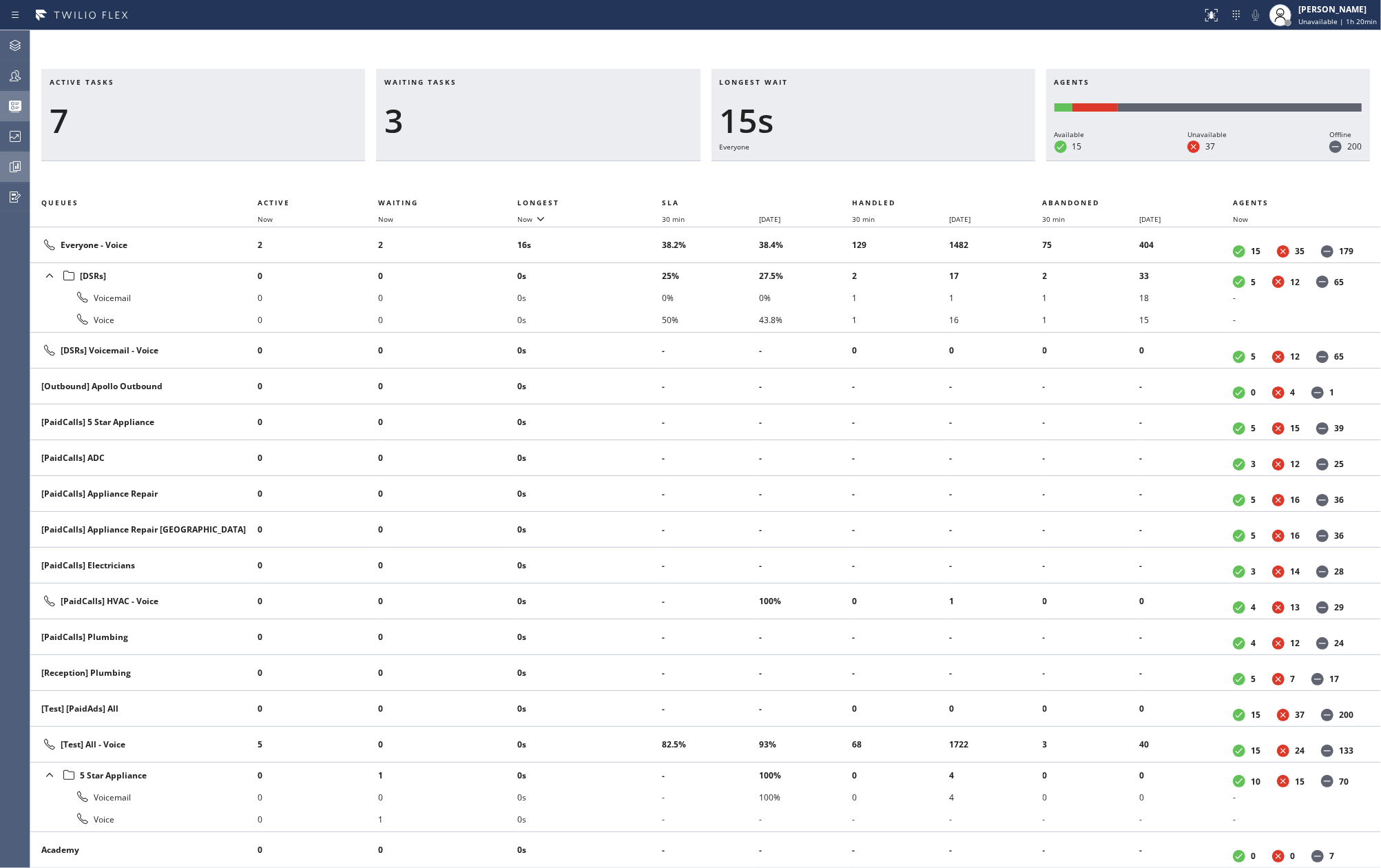
click at [19, 163] on icon at bounding box center [15, 166] width 17 height 17
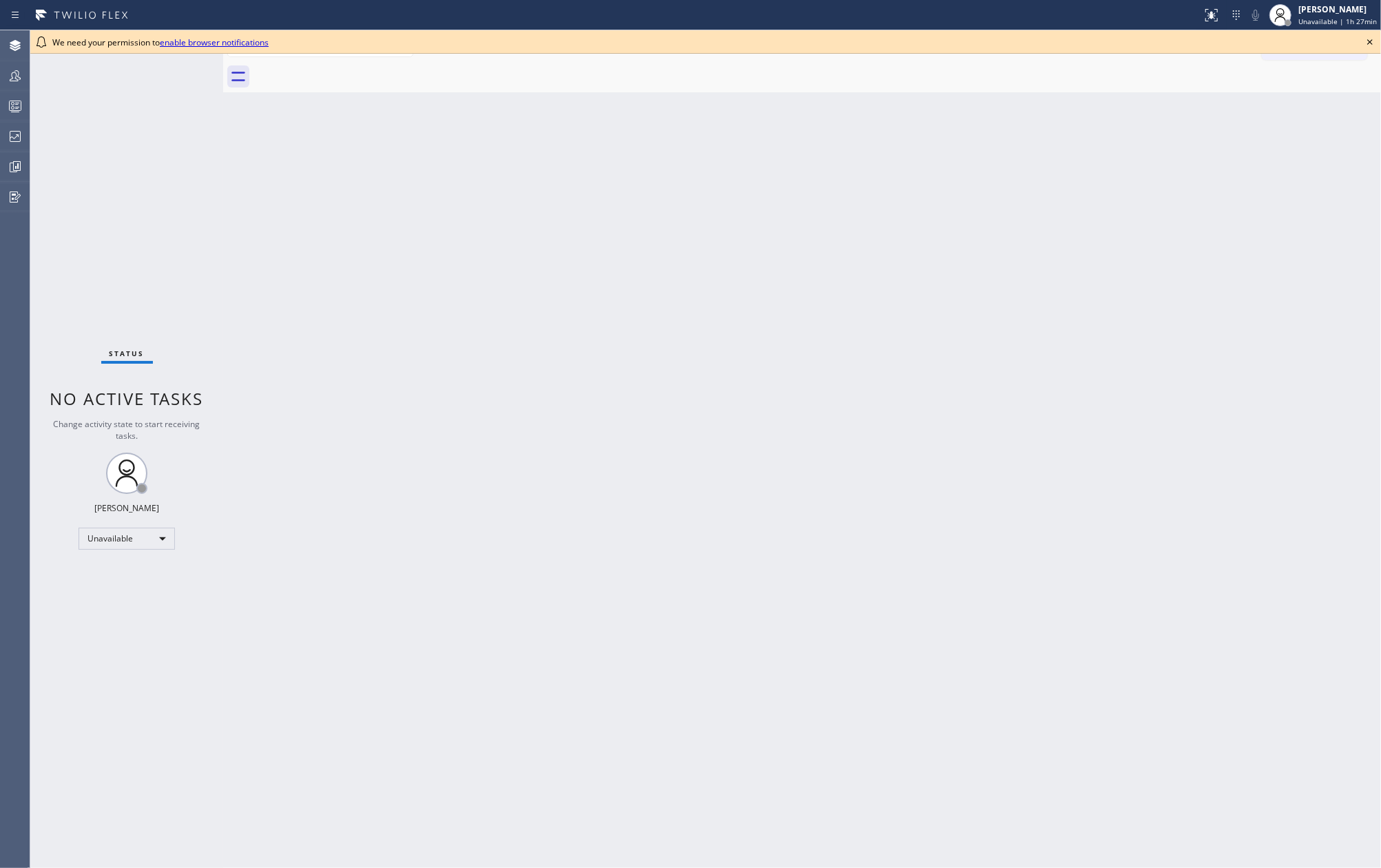
click at [1372, 39] on icon at bounding box center [1369, 42] width 17 height 17
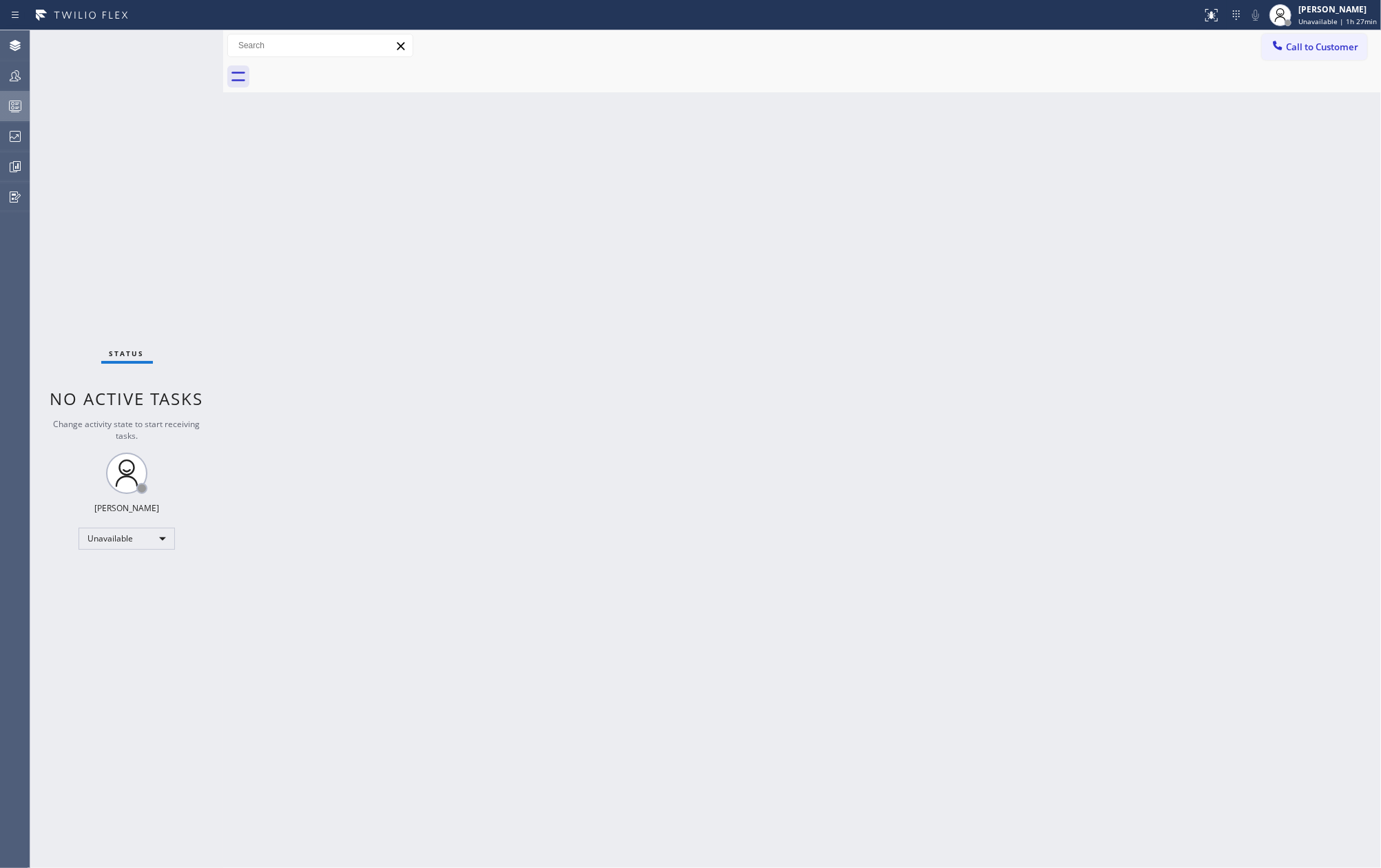
click at [10, 99] on icon at bounding box center [15, 105] width 17 height 17
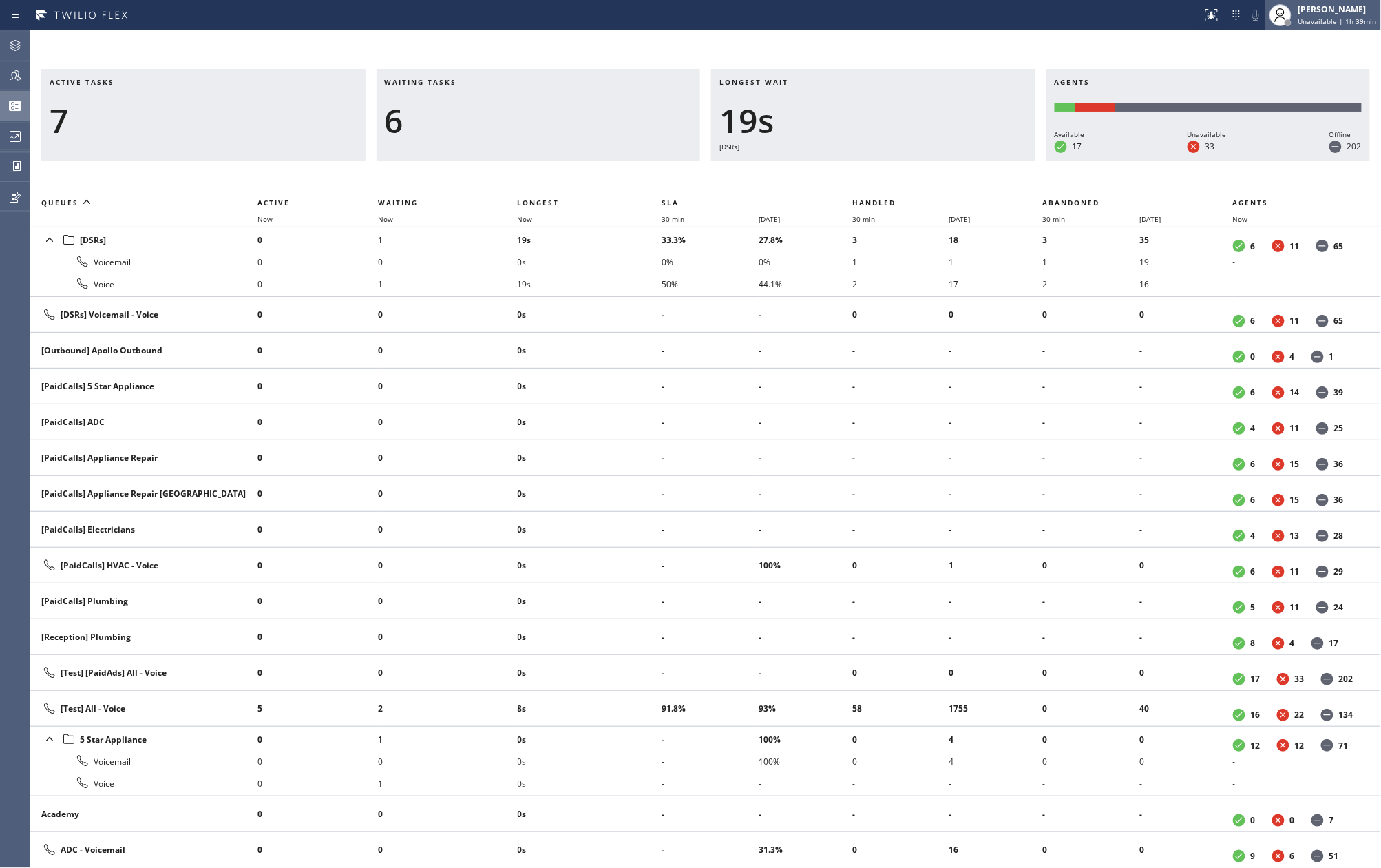
click at [1319, 8] on div "[PERSON_NAME]" at bounding box center [1337, 9] width 79 height 12
click at [1282, 55] on button "Offline" at bounding box center [1312, 55] width 138 height 18
click at [124, 86] on h3 "Active tasks" at bounding box center [204, 87] width 308 height 21
click at [100, 48] on div "Active tasks 11 Waiting tasks 7 Longest wait 21s Everyone Agents Available 18 U…" at bounding box center [705, 448] width 1351 height 837
click at [127, 44] on div "Active tasks 5 Waiting tasks 2 Longest wait 4s Everyone Agents Available 18 Una…" at bounding box center [705, 448] width 1351 height 837
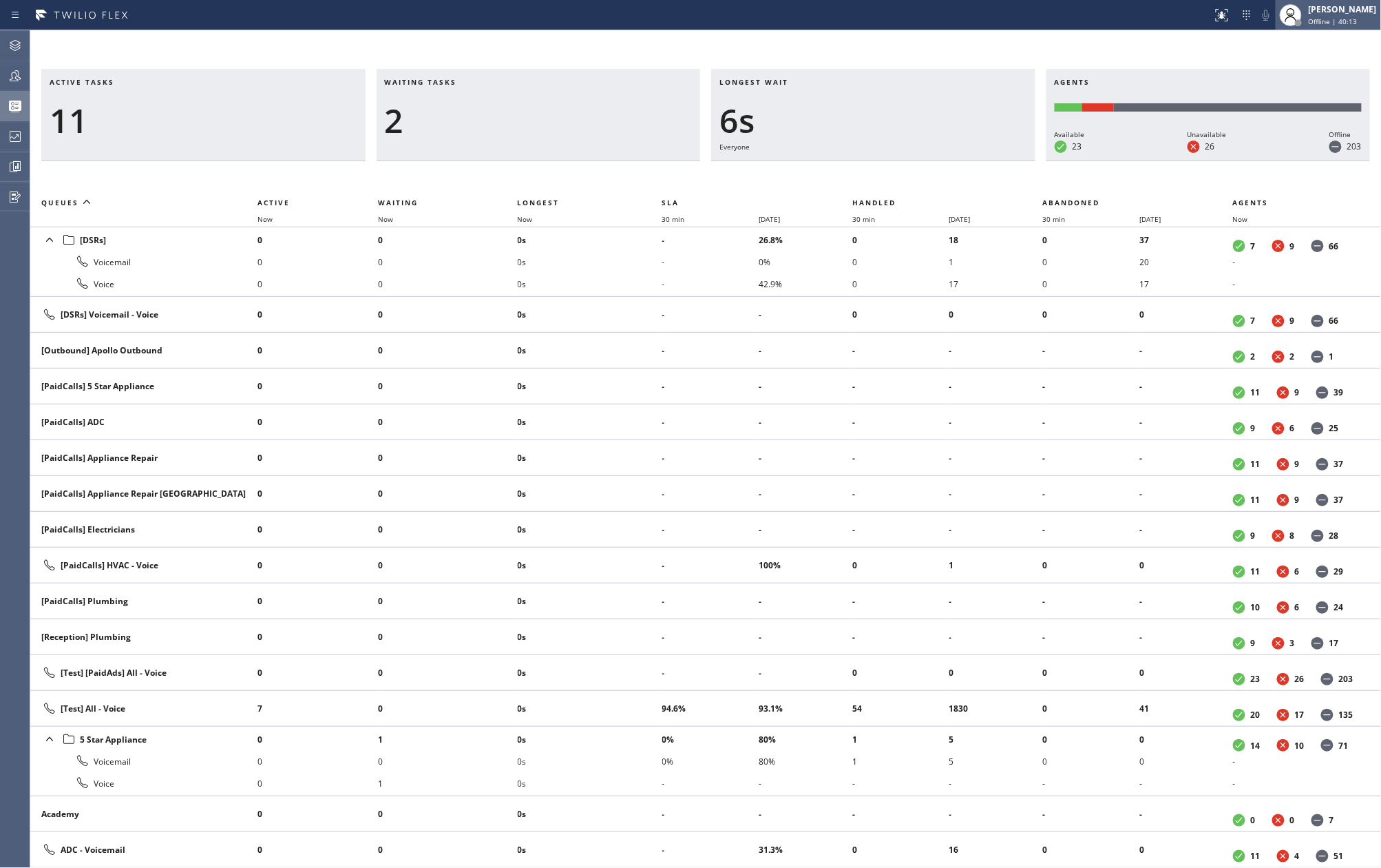
click at [1341, 17] on span "Offline | 40:13" at bounding box center [1333, 22] width 49 height 10
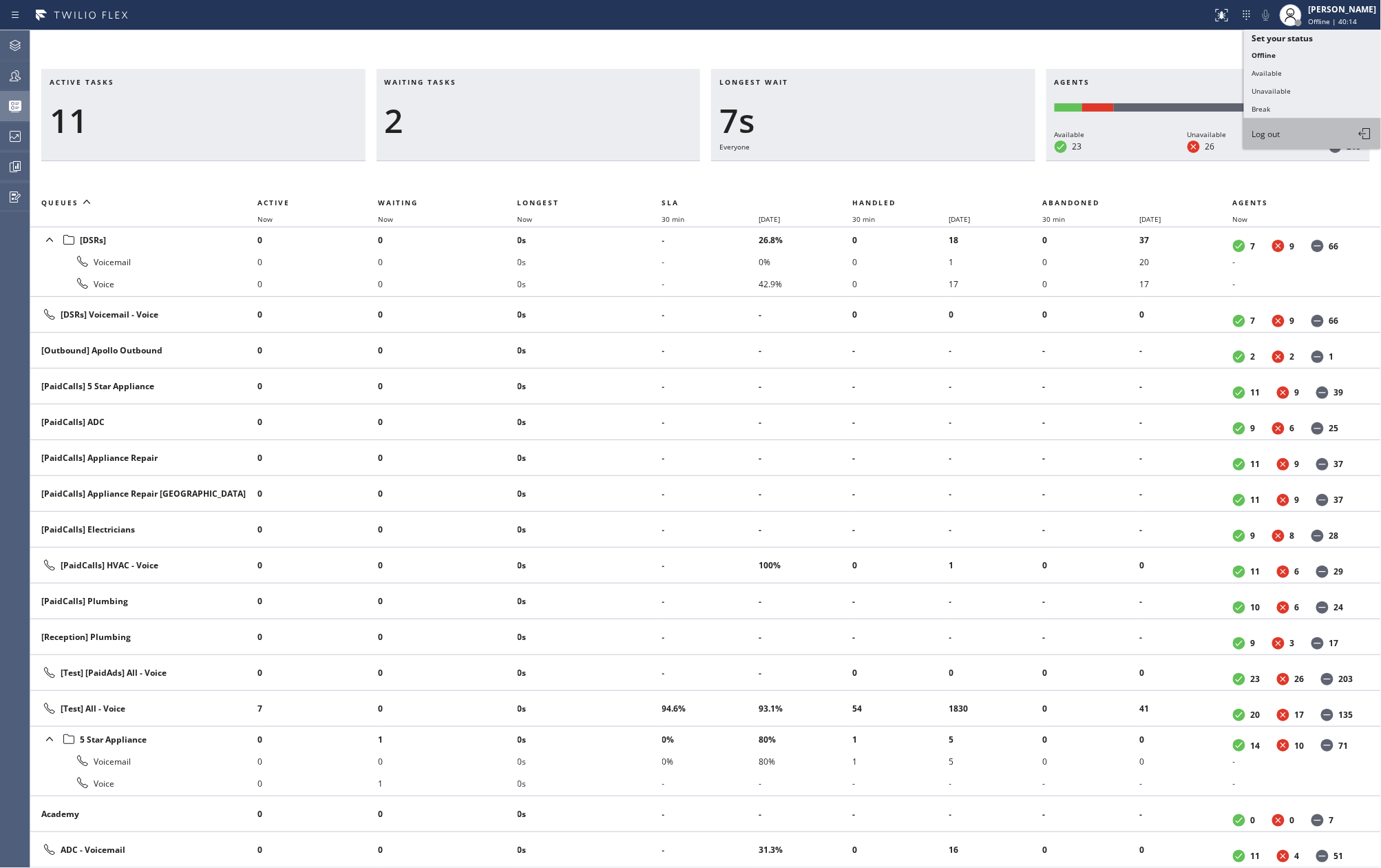
click at [1259, 128] on span "Log out" at bounding box center [1267, 134] width 28 height 12
